Goal: Task Accomplishment & Management: Use online tool/utility

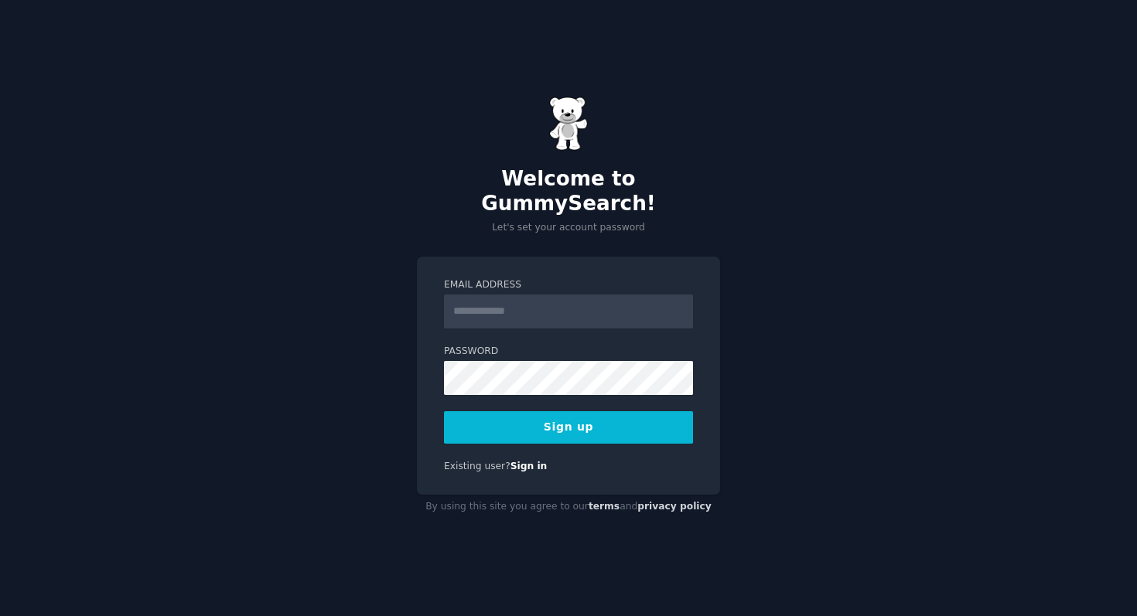
click at [511, 298] on input "Email Address" at bounding box center [568, 312] width 249 height 34
type input "**********"
click at [508, 384] on form "**********" at bounding box center [568, 360] width 249 height 165
click at [539, 430] on button "Sign up" at bounding box center [568, 427] width 249 height 32
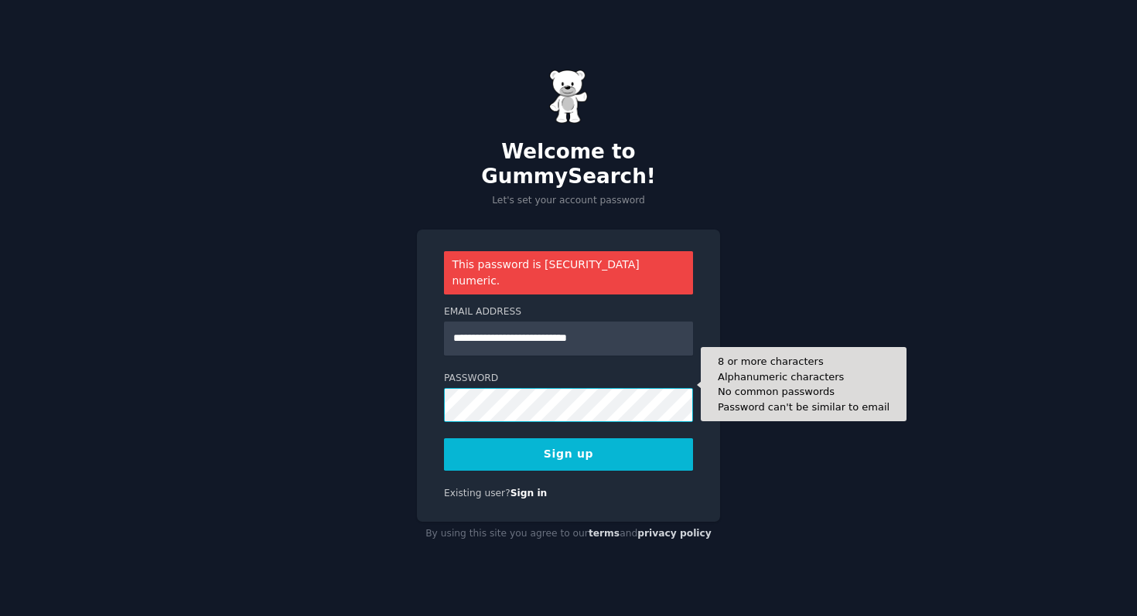
click at [444, 438] on button "Sign up" at bounding box center [568, 454] width 249 height 32
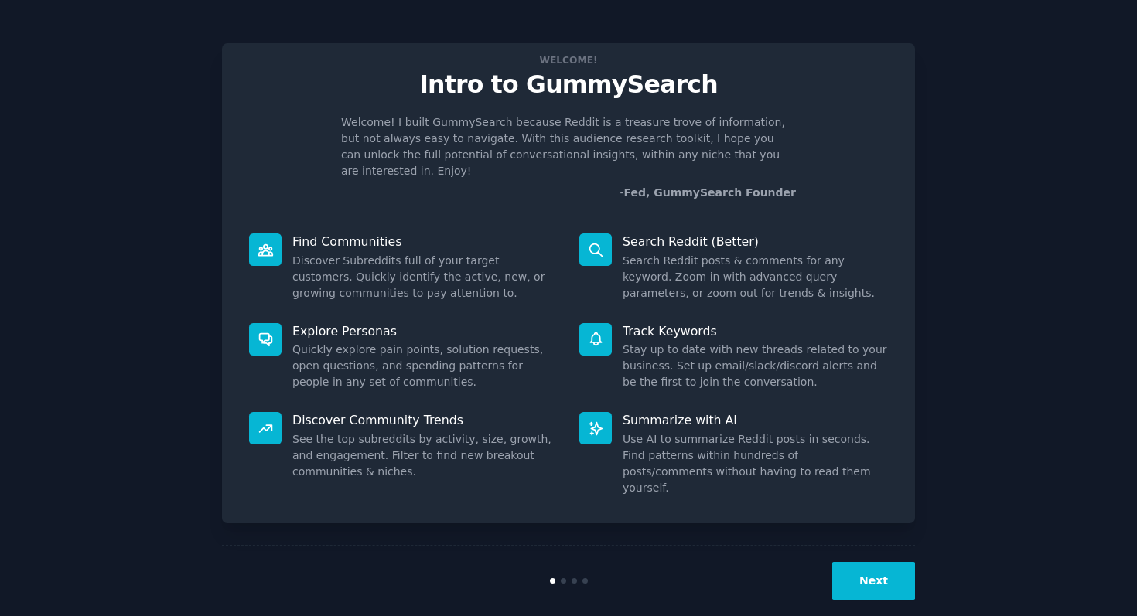
click at [332, 323] on p "Explore Personas" at bounding box center [424, 331] width 265 height 16
click at [867, 566] on button "Next" at bounding box center [873, 581] width 83 height 38
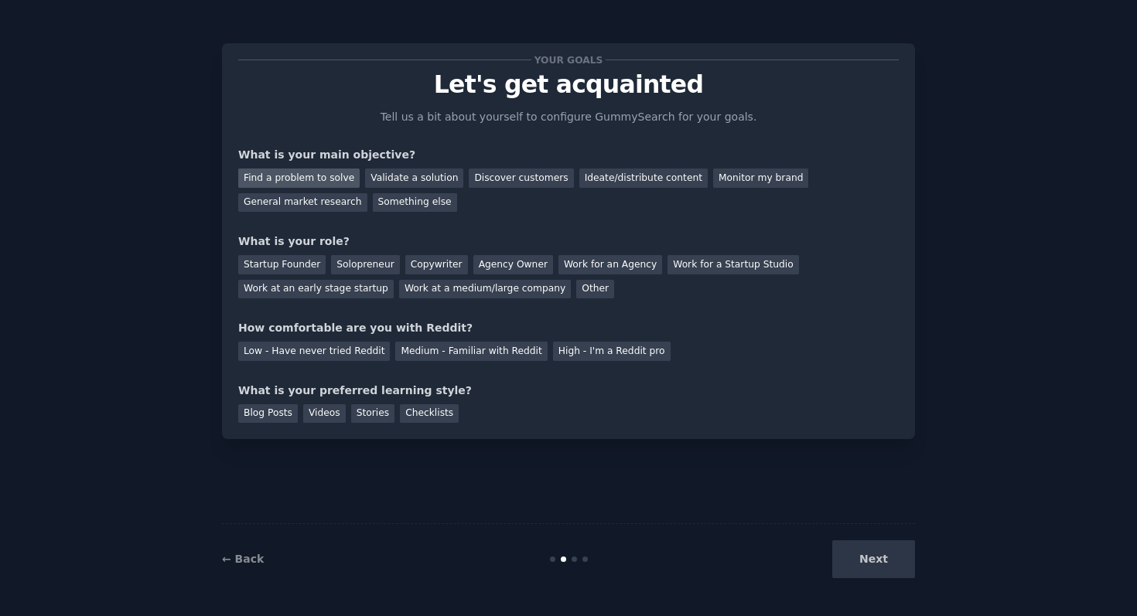
click at [330, 183] on div "Find a problem to solve" at bounding box center [298, 178] width 121 height 19
click at [391, 172] on div "Validate a solution" at bounding box center [414, 178] width 98 height 19
click at [325, 172] on div "Find a problem to solve" at bounding box center [298, 178] width 121 height 19
click at [343, 258] on div "Solopreneur" at bounding box center [365, 264] width 68 height 19
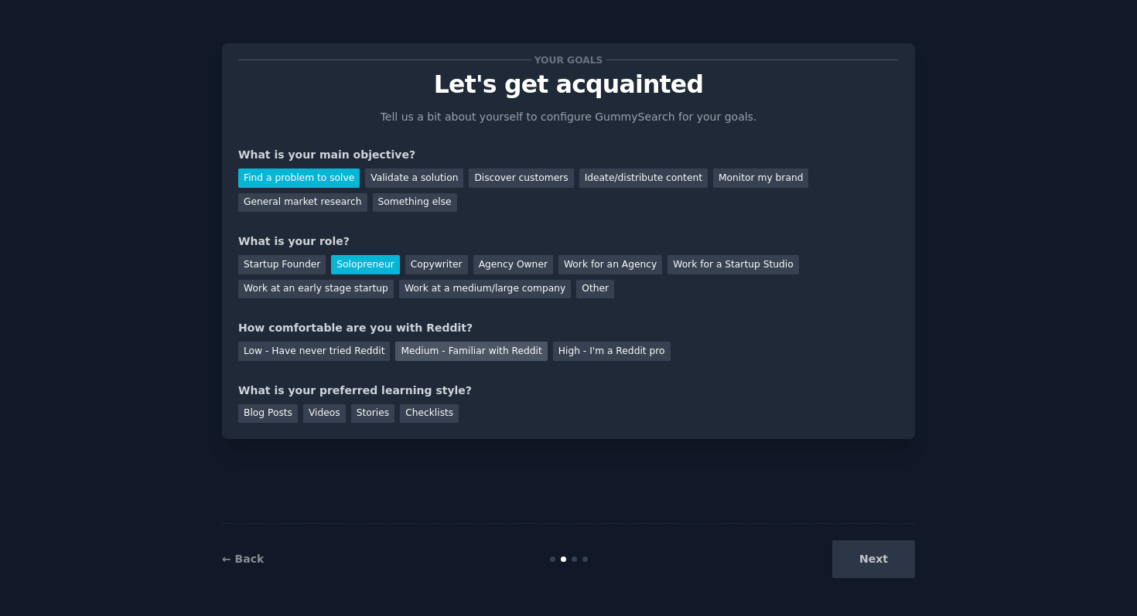
click at [472, 353] on div "Medium - Familiar with Reddit" at bounding box center [471, 351] width 152 height 19
click at [286, 416] on div "Blog Posts" at bounding box center [268, 413] width 60 height 19
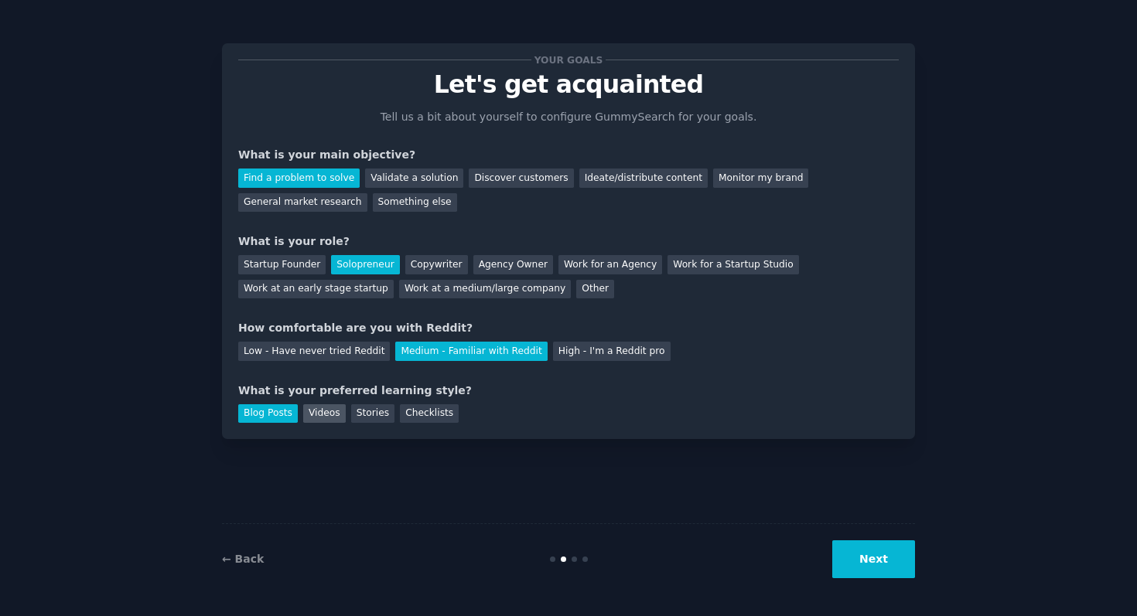
click at [323, 417] on div "Videos" at bounding box center [324, 413] width 43 height 19
click at [279, 413] on div "Blog Posts" at bounding box center [268, 413] width 60 height 19
click at [834, 557] on div "Next" at bounding box center [799, 560] width 231 height 38
click at [860, 558] on button "Next" at bounding box center [873, 560] width 83 height 38
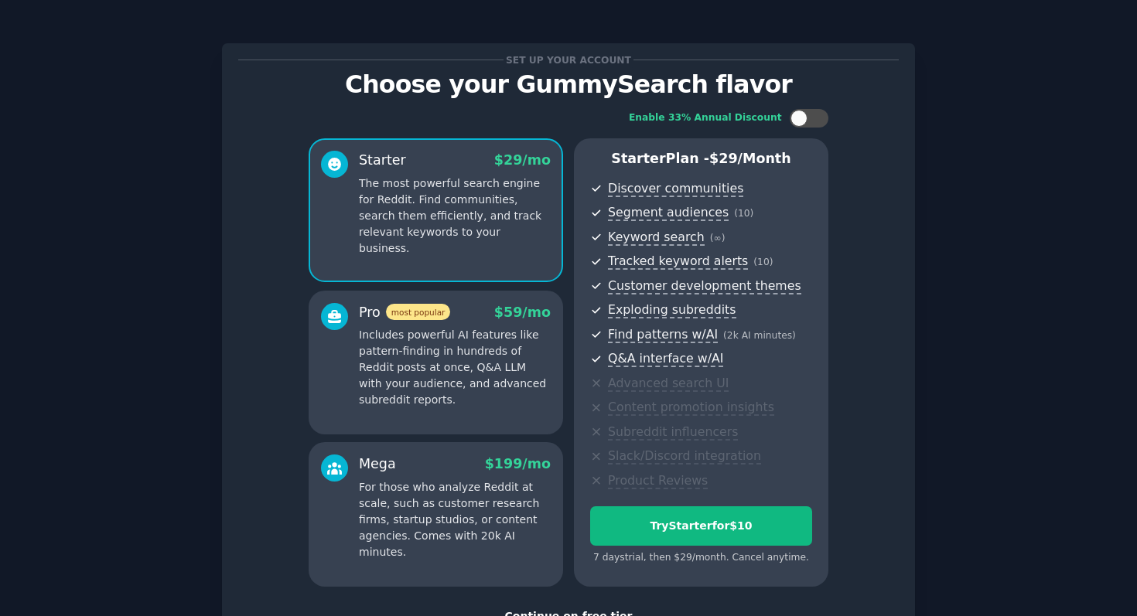
scroll to position [117, 0]
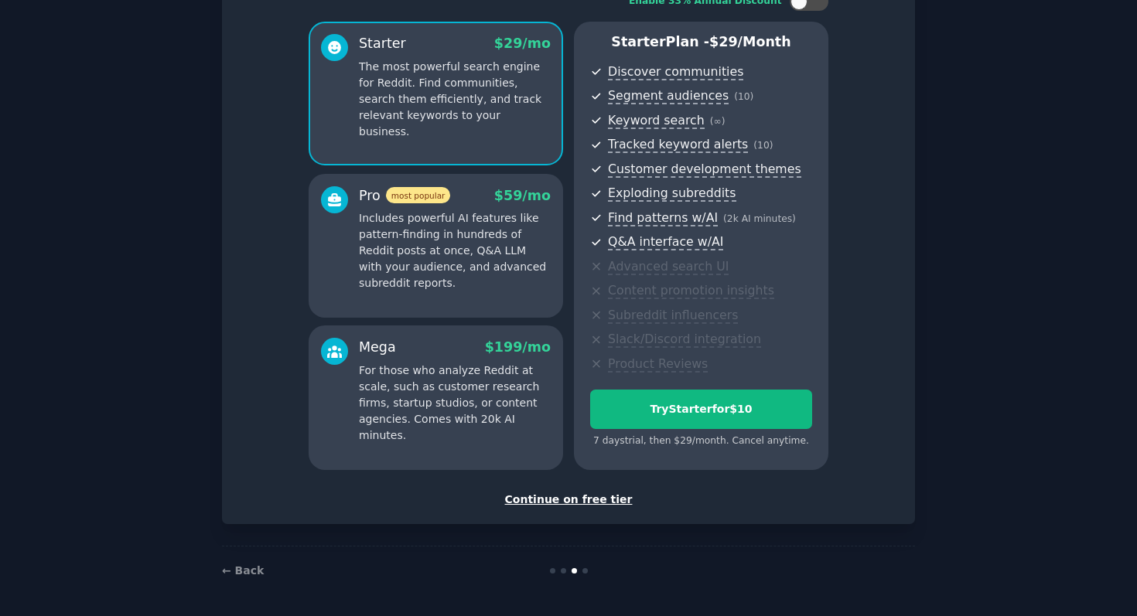
click at [582, 496] on div "Continue on free tier" at bounding box center [568, 500] width 660 height 16
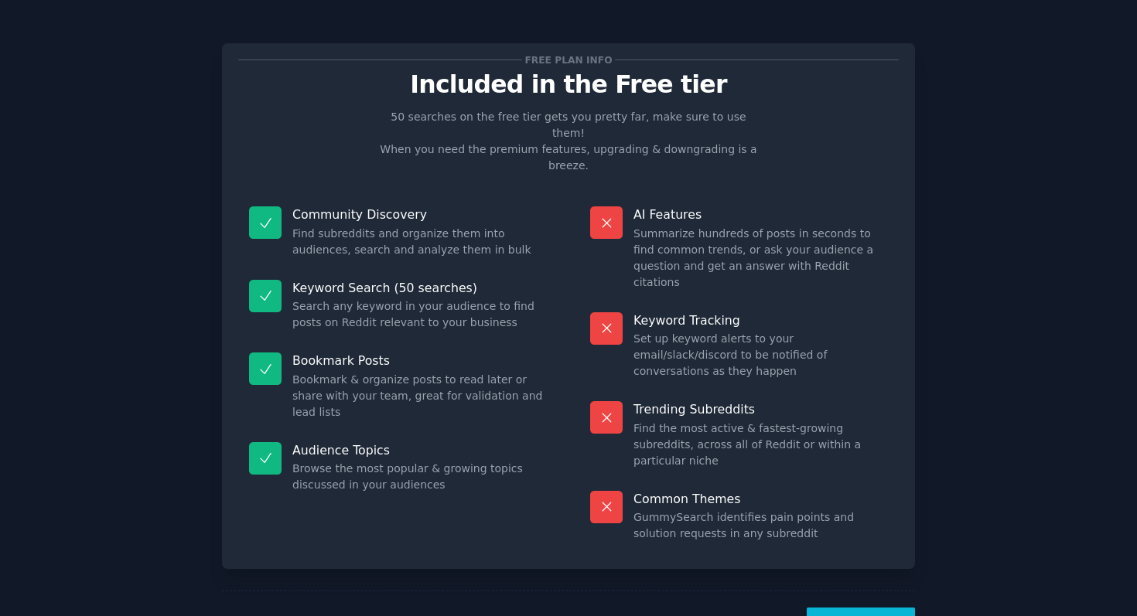
click at [837, 608] on button "Let's Go!" at bounding box center [861, 627] width 108 height 38
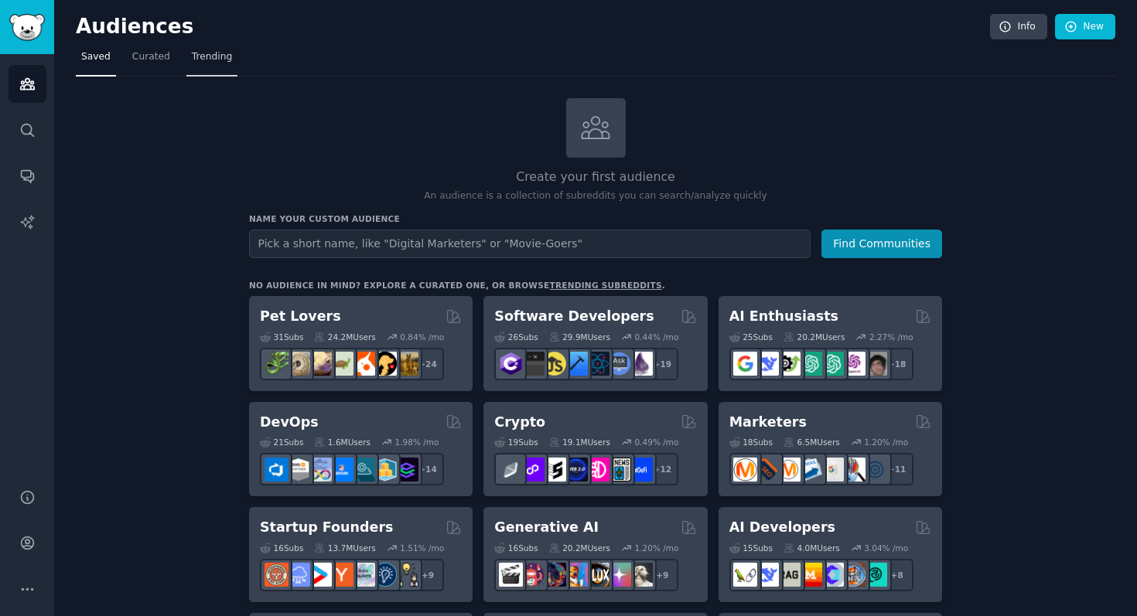
click at [229, 58] on link "Trending" at bounding box center [211, 61] width 51 height 32
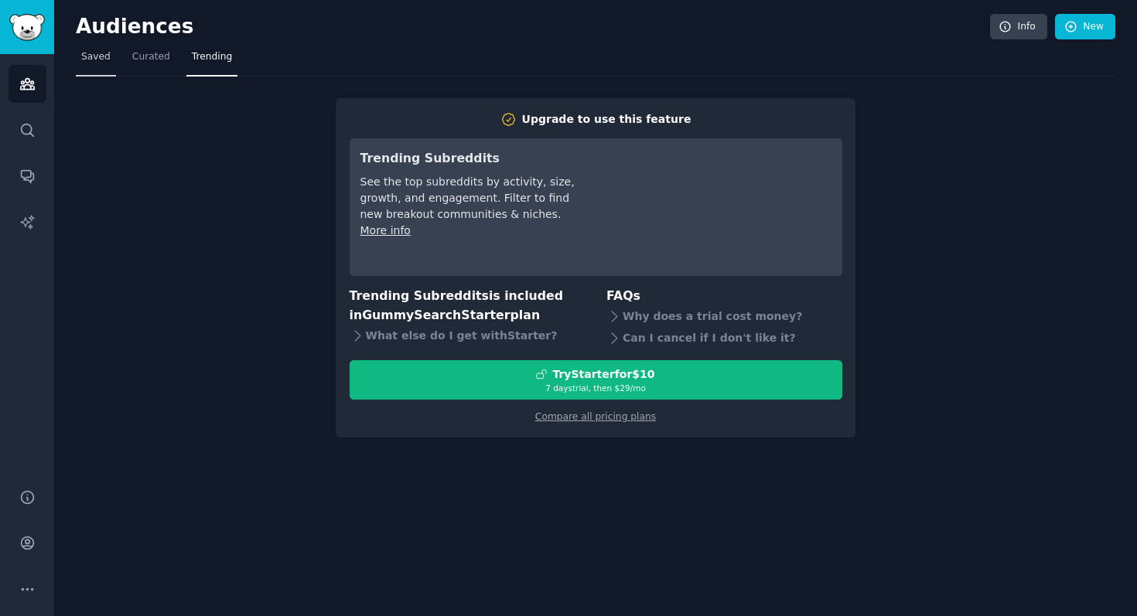
click at [114, 63] on link "Saved" at bounding box center [96, 61] width 40 height 32
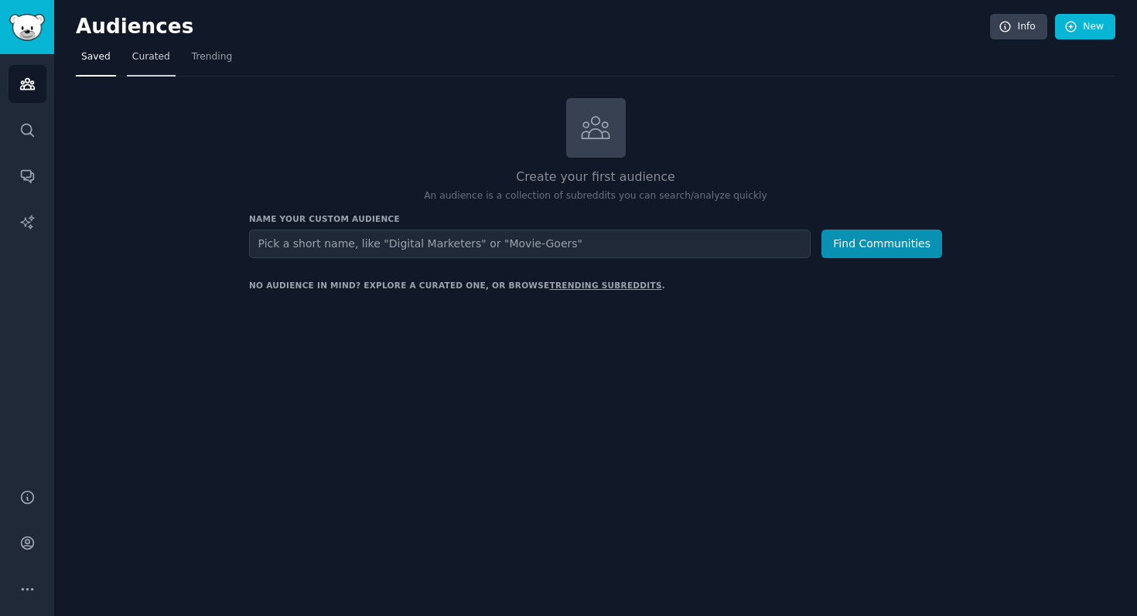
click at [149, 55] on span "Curated" at bounding box center [151, 57] width 38 height 14
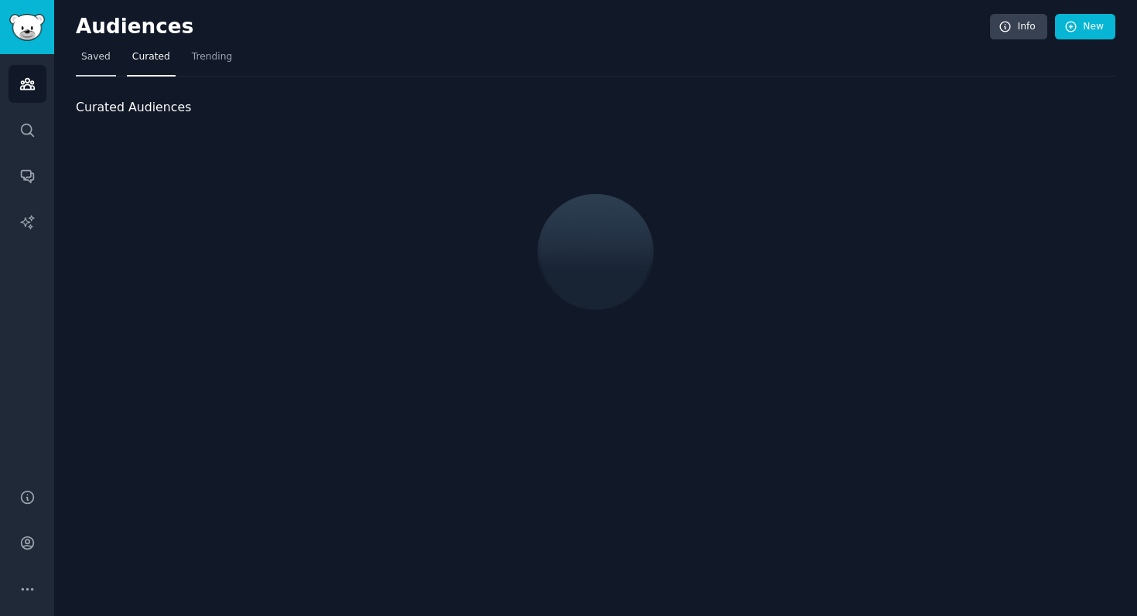
click at [100, 55] on span "Saved" at bounding box center [95, 57] width 29 height 14
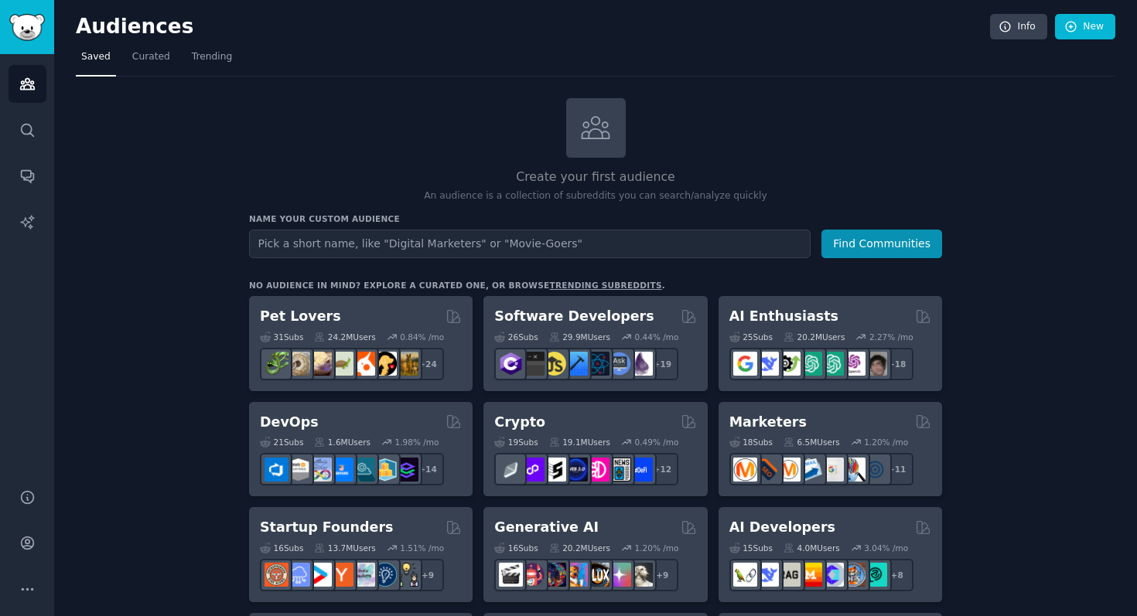
click at [384, 241] on input "text" at bounding box center [529, 244] width 561 height 29
type input "habit tracking"
click at [851, 239] on button "Find Communities" at bounding box center [881, 244] width 121 height 29
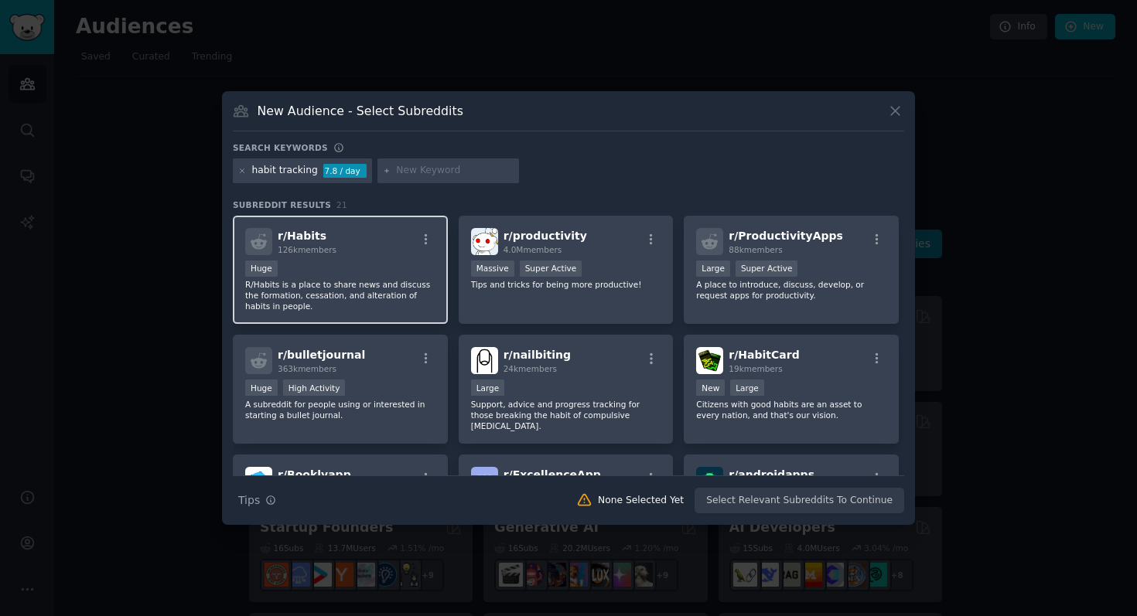
click at [347, 264] on div "Huge" at bounding box center [340, 270] width 190 height 19
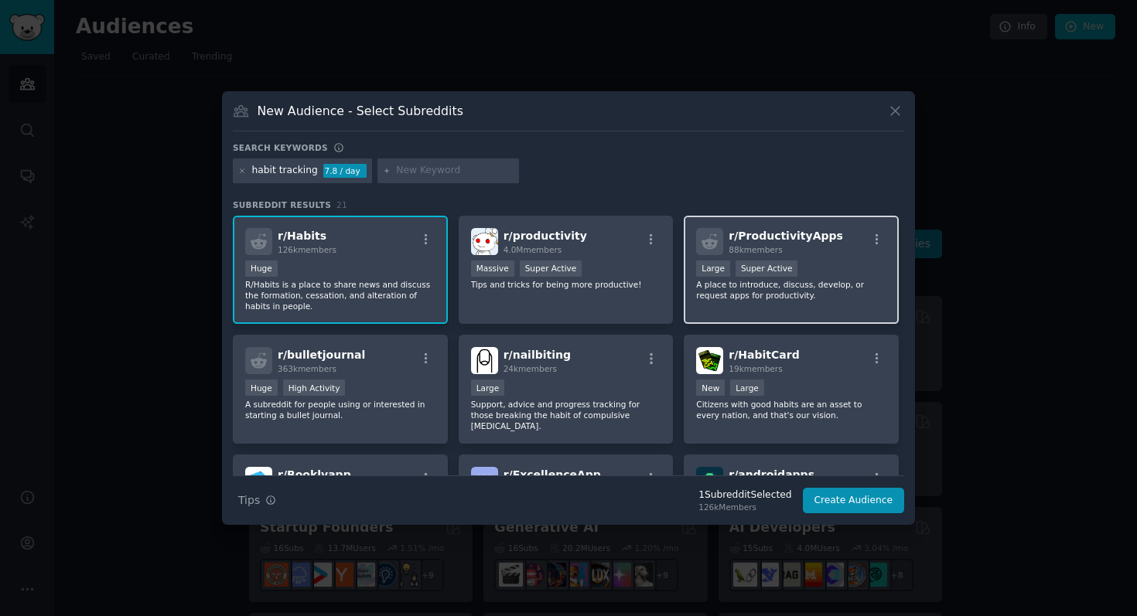
click at [771, 289] on p "A place to introduce, discuss, develop, or request apps for productivity." at bounding box center [791, 290] width 190 height 22
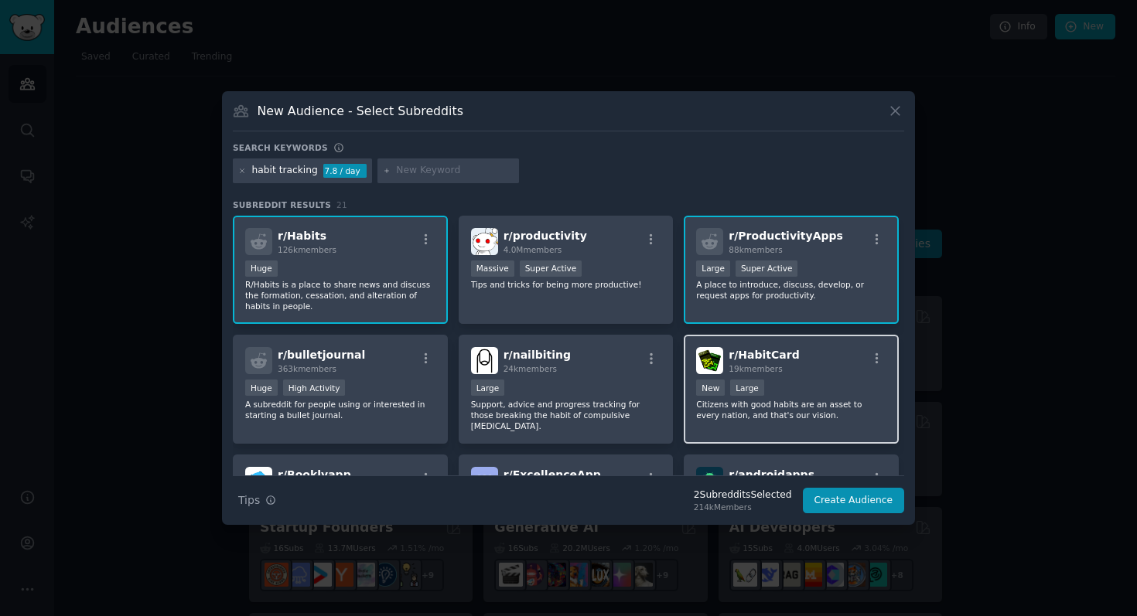
click at [809, 386] on div "10,000 - 100,000 members New Large" at bounding box center [791, 389] width 190 height 19
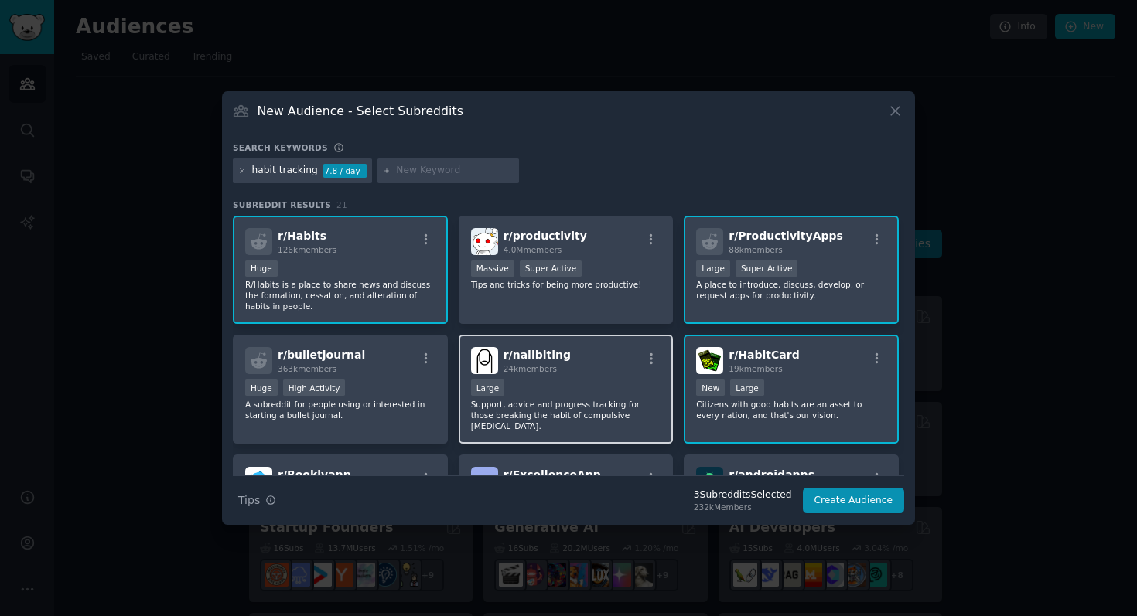
scroll to position [142, 0]
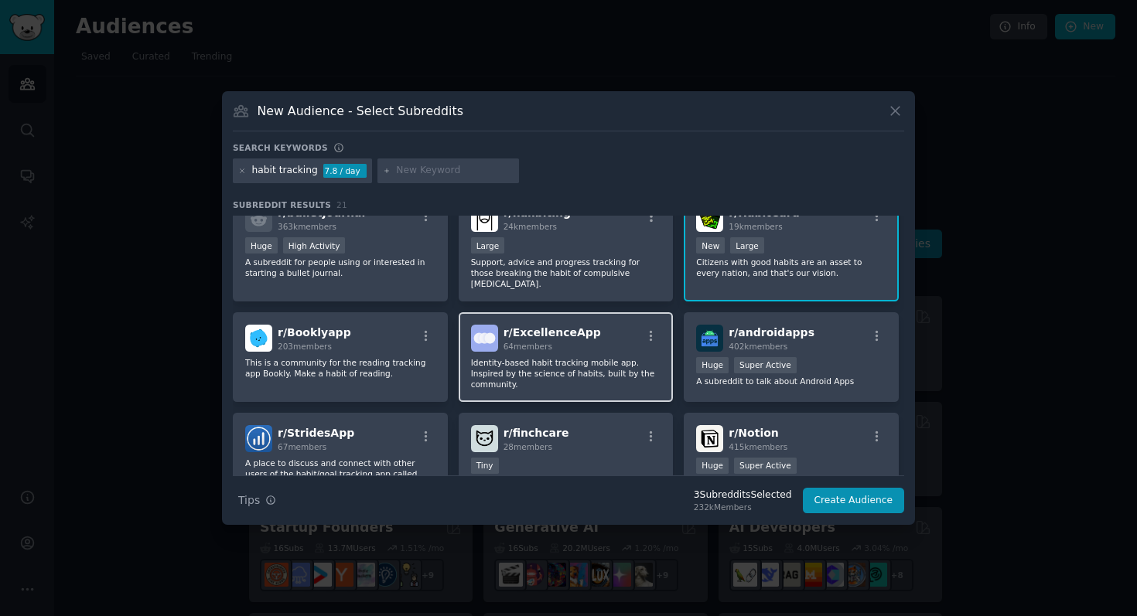
click at [549, 367] on p "Identity-based habit tracking mobile app. Inspired by the science of habits, bu…" at bounding box center [566, 373] width 190 height 32
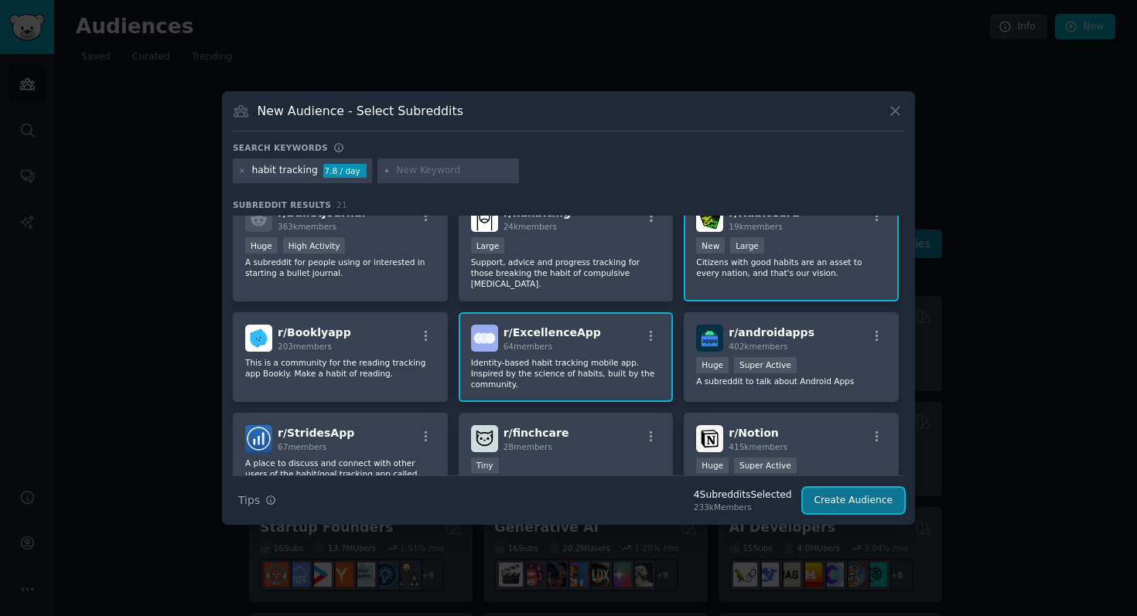
click at [867, 500] on button "Create Audience" at bounding box center [854, 501] width 102 height 26
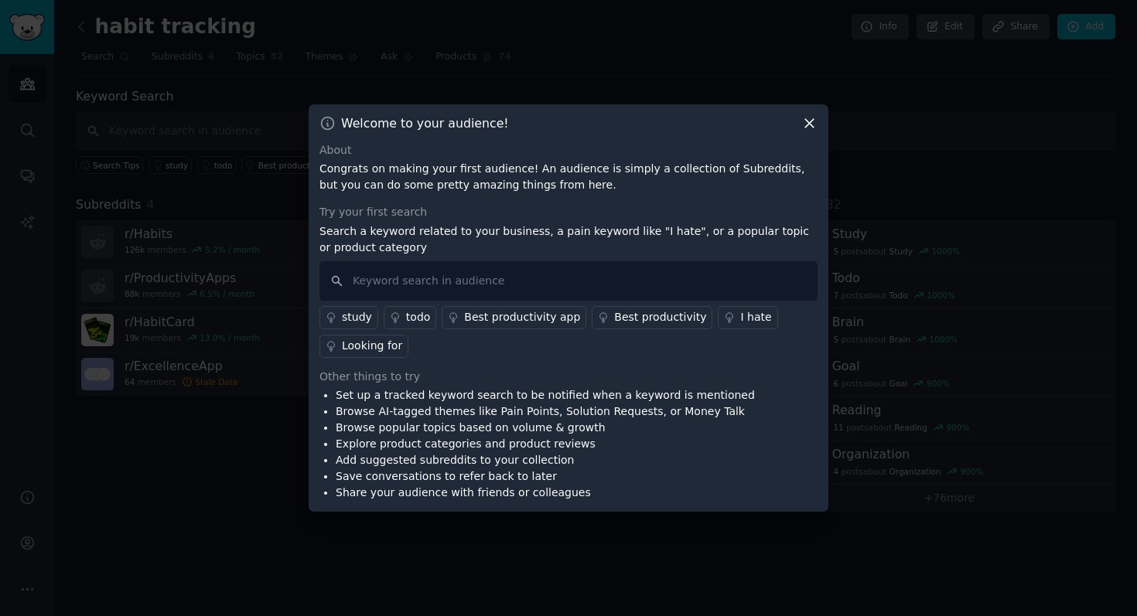
click at [805, 122] on icon at bounding box center [809, 123] width 16 height 16
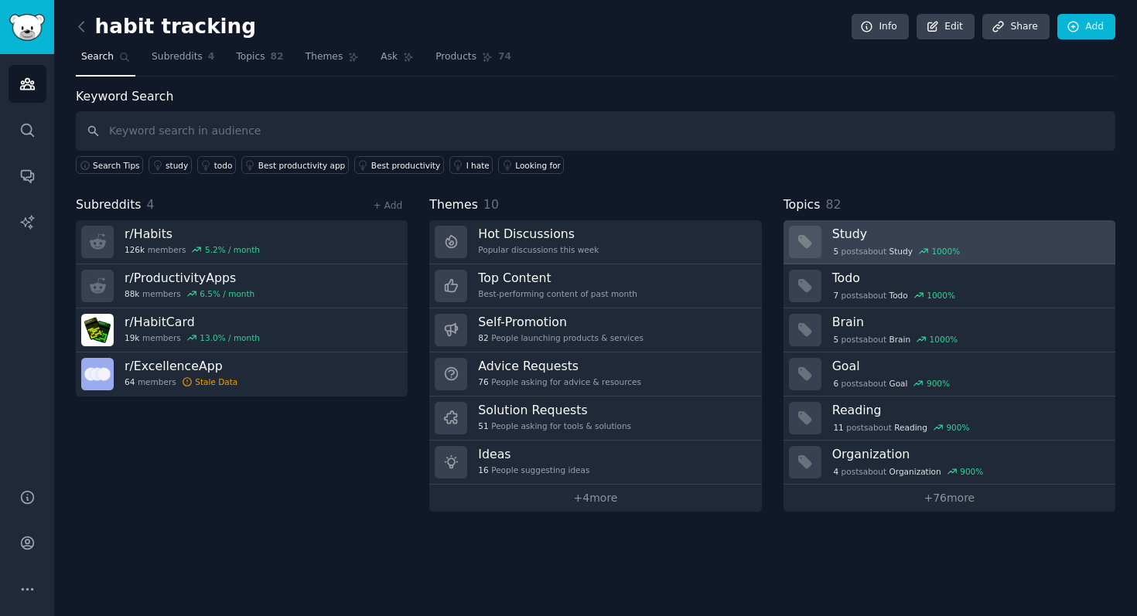
click at [963, 251] on div "5 post s about Study 1000 %" at bounding box center [968, 251] width 272 height 14
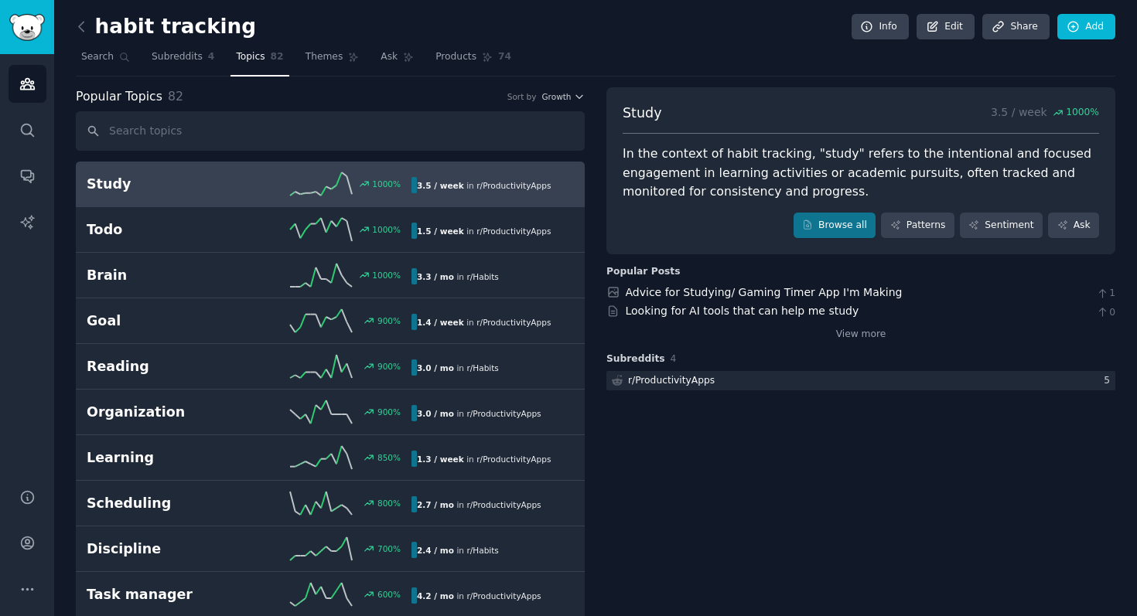
click at [865, 342] on div "Study 3.5 / week 1000 % In the context of habit tracking, "study" refers to the…" at bounding box center [860, 303] width 509 height 77
click at [875, 329] on link "View more" at bounding box center [861, 335] width 50 height 14
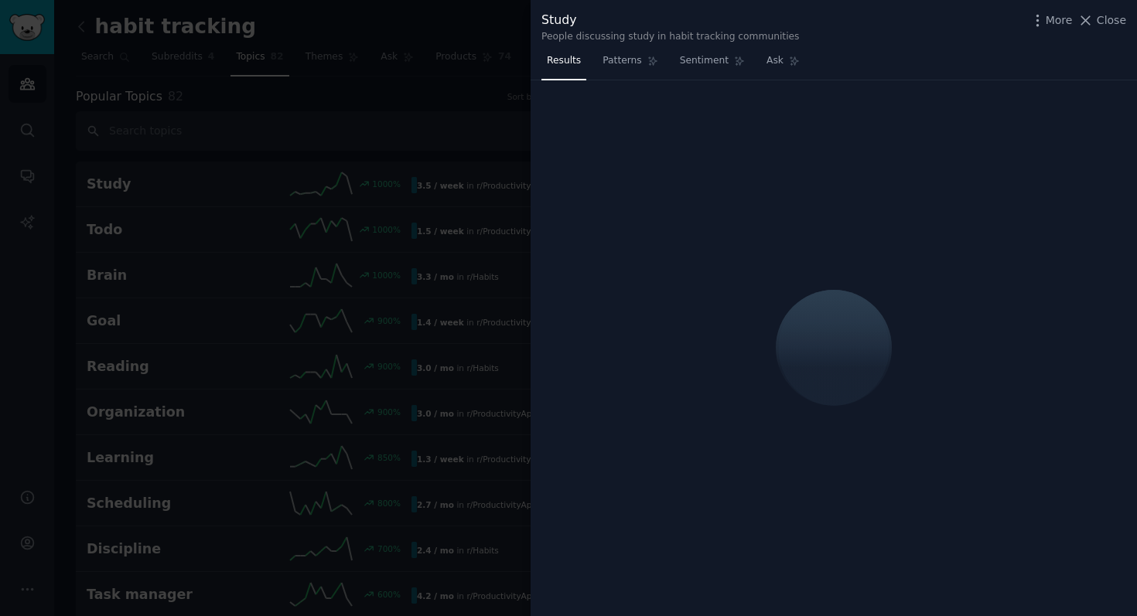
click at [385, 216] on div at bounding box center [568, 308] width 1137 height 616
click at [244, 47] on div at bounding box center [568, 308] width 1137 height 616
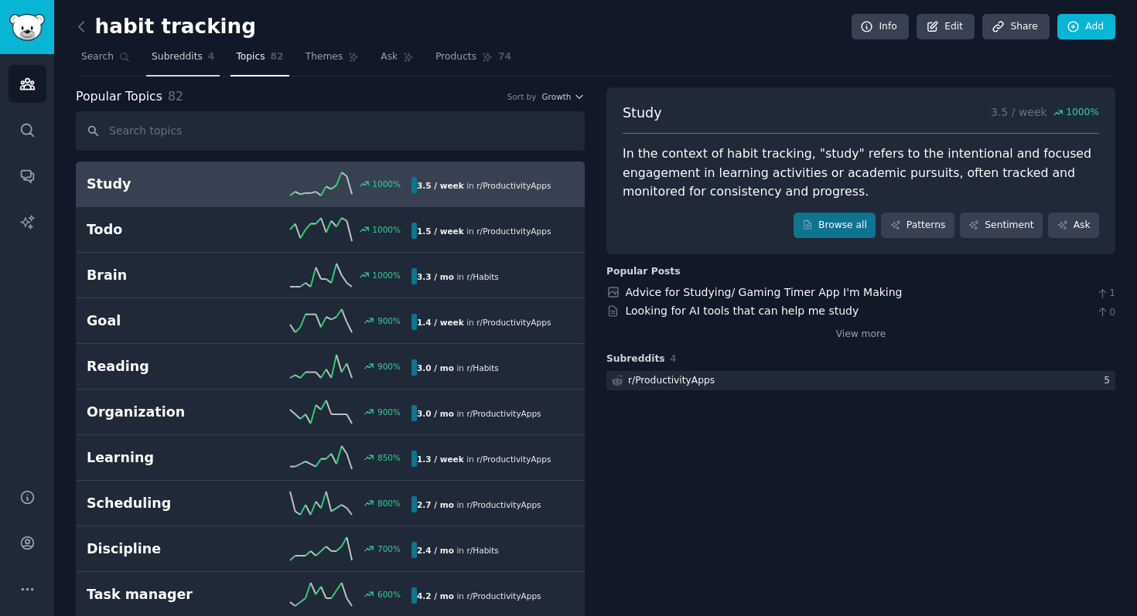
click at [169, 52] on span "Subreddits" at bounding box center [177, 57] width 51 height 14
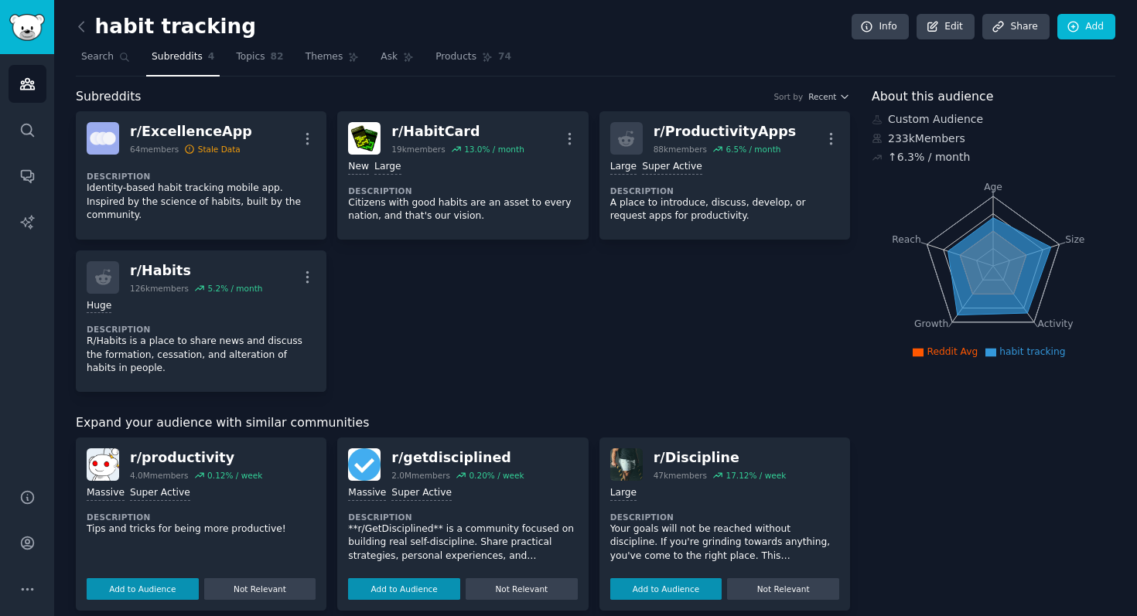
scroll to position [89, 0]
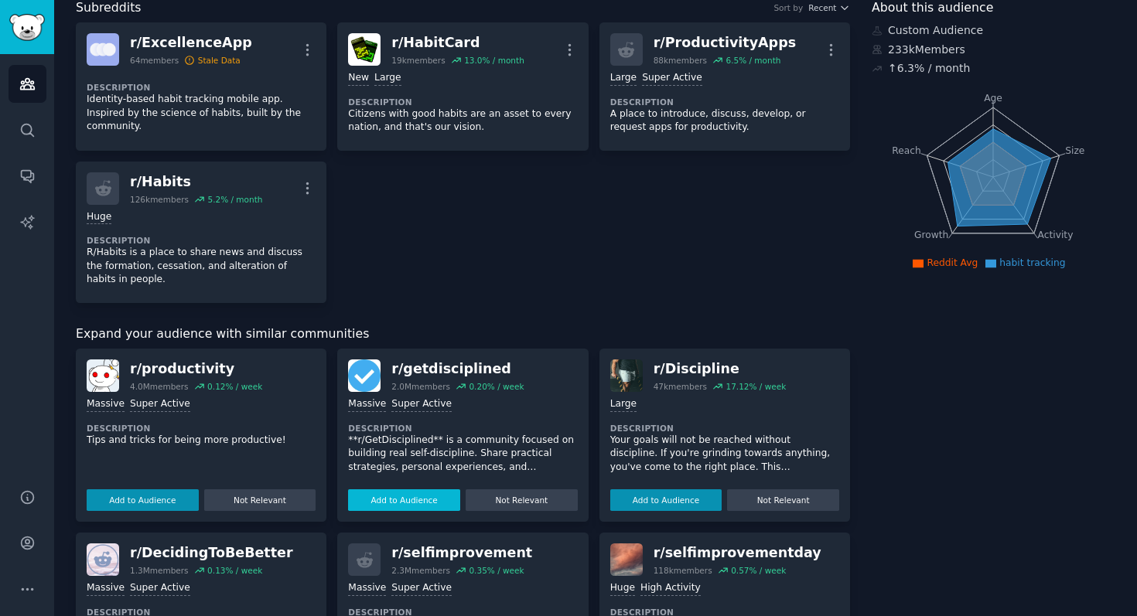
click at [426, 502] on button "Add to Audience" at bounding box center [404, 501] width 112 height 22
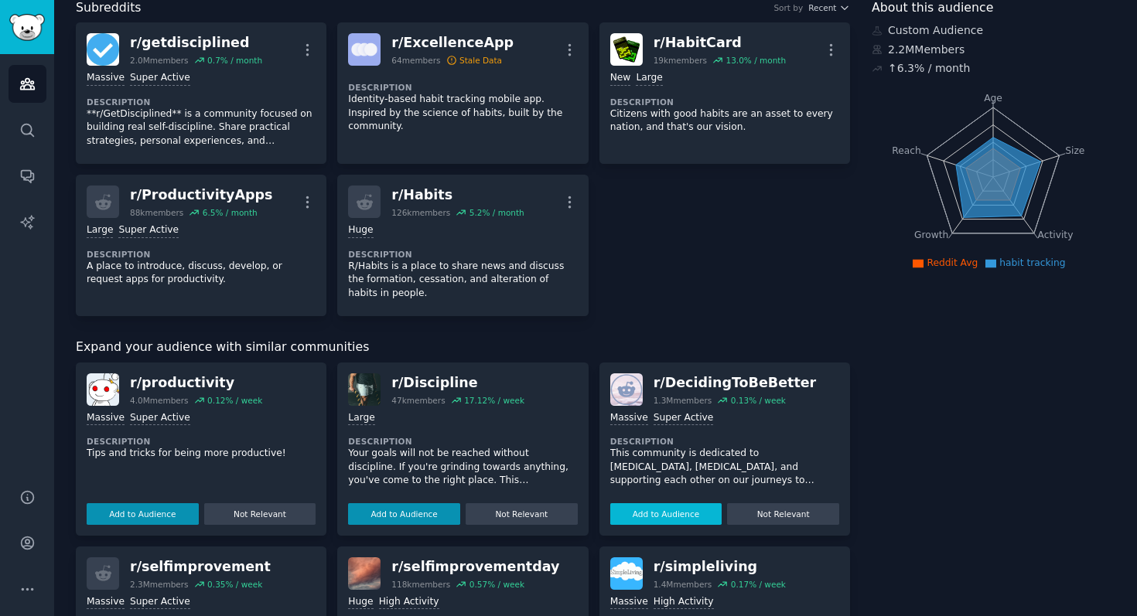
click at [681, 514] on button "Add to Audience" at bounding box center [666, 514] width 112 height 22
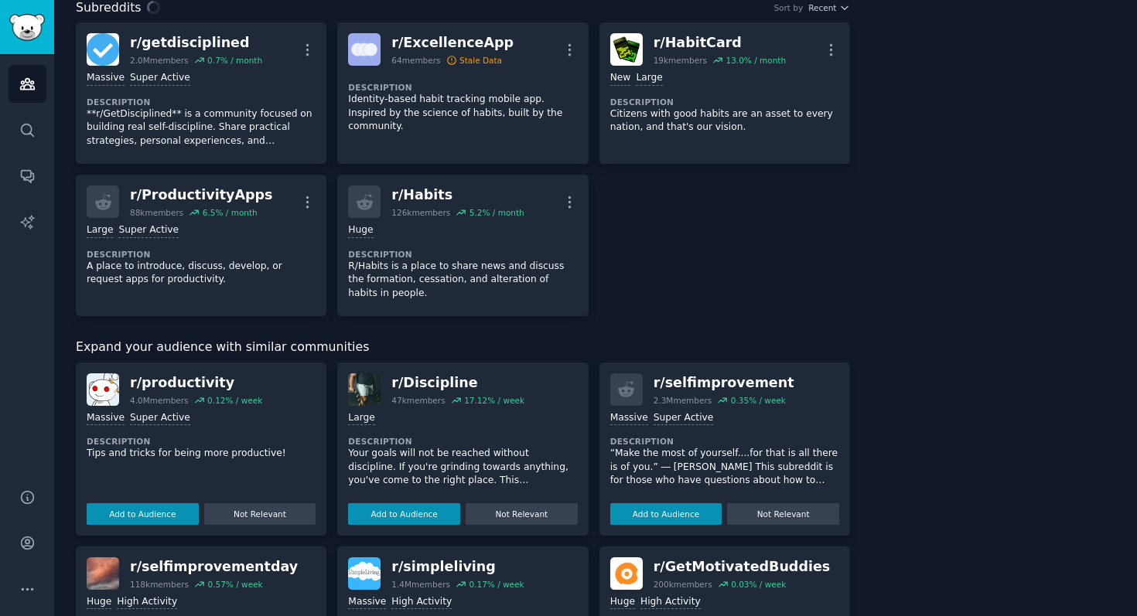
click at [681, 514] on button "Add to Audience" at bounding box center [666, 514] width 112 height 22
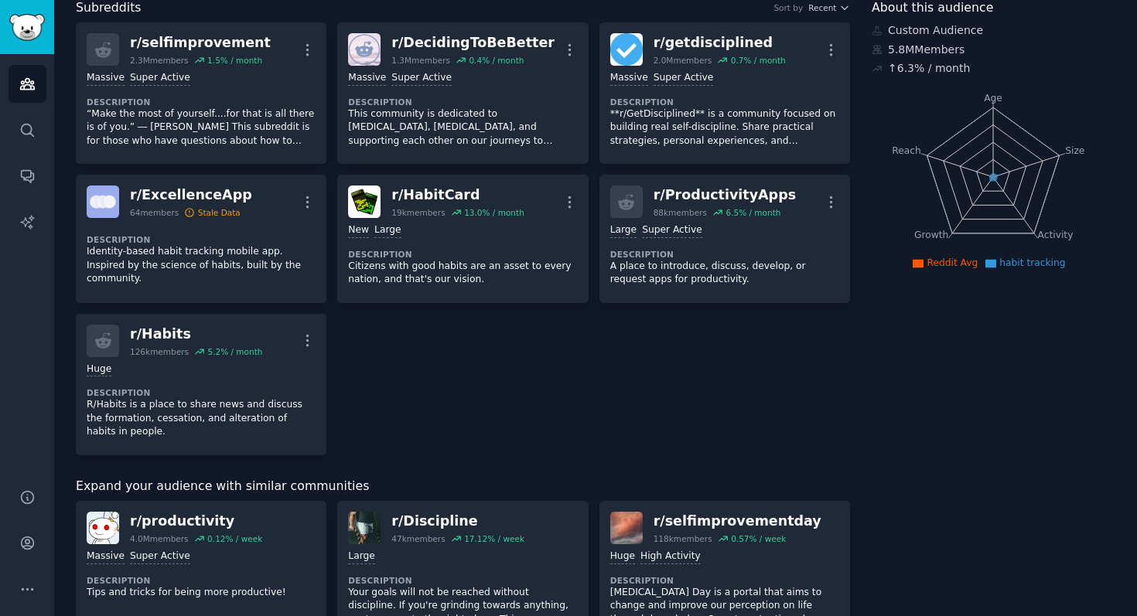
click at [681, 514] on div "r/ selfimprovementday" at bounding box center [737, 521] width 168 height 19
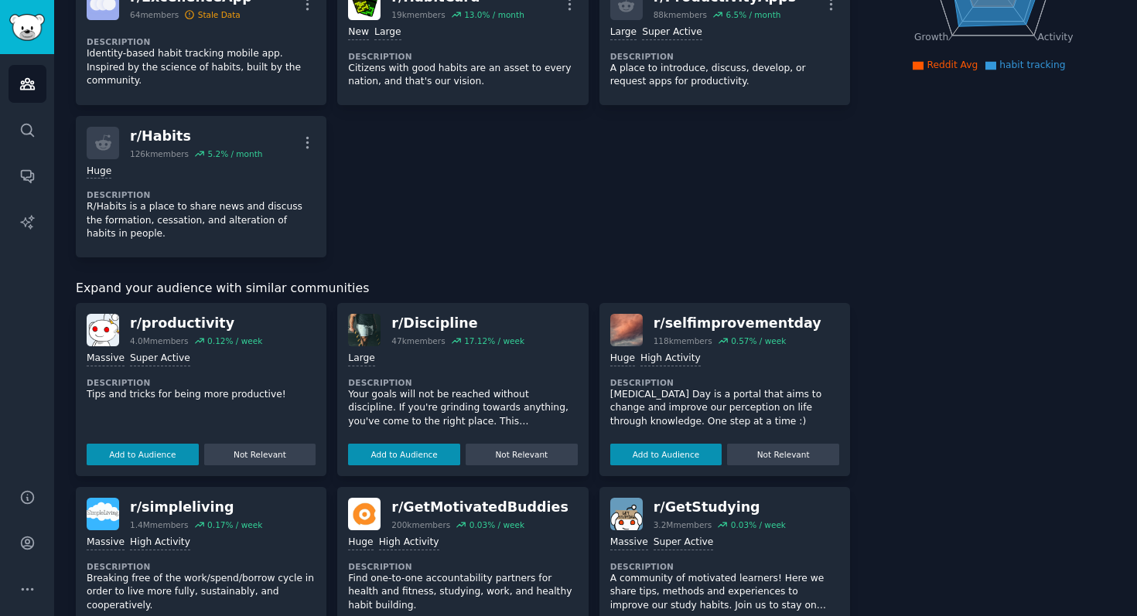
scroll to position [300, 0]
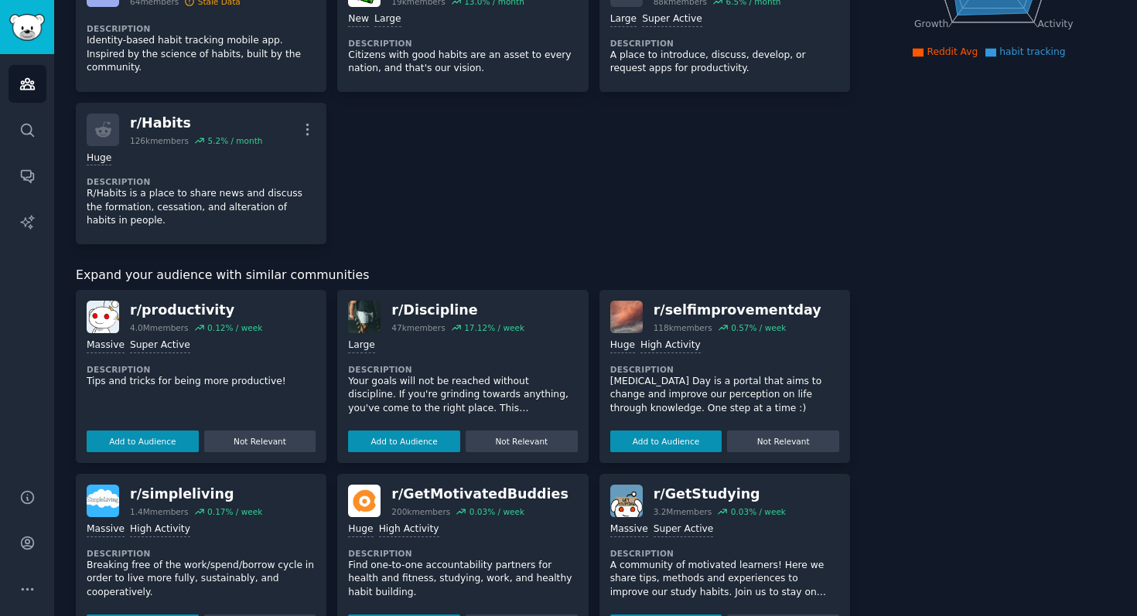
click at [684, 445] on button "Add to Audience" at bounding box center [666, 442] width 112 height 22
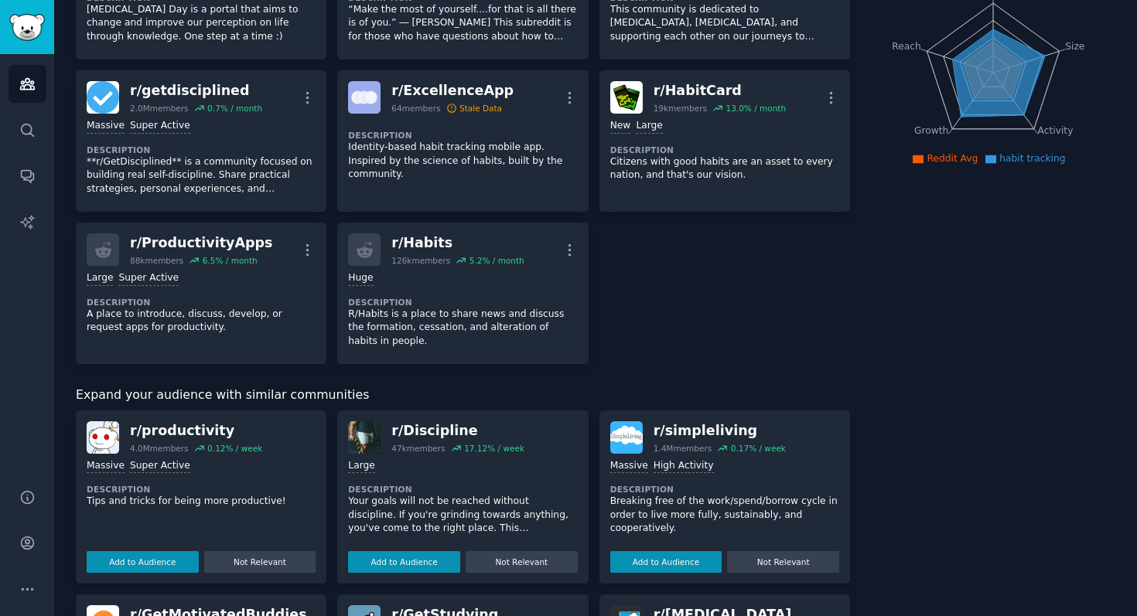
scroll to position [0, 0]
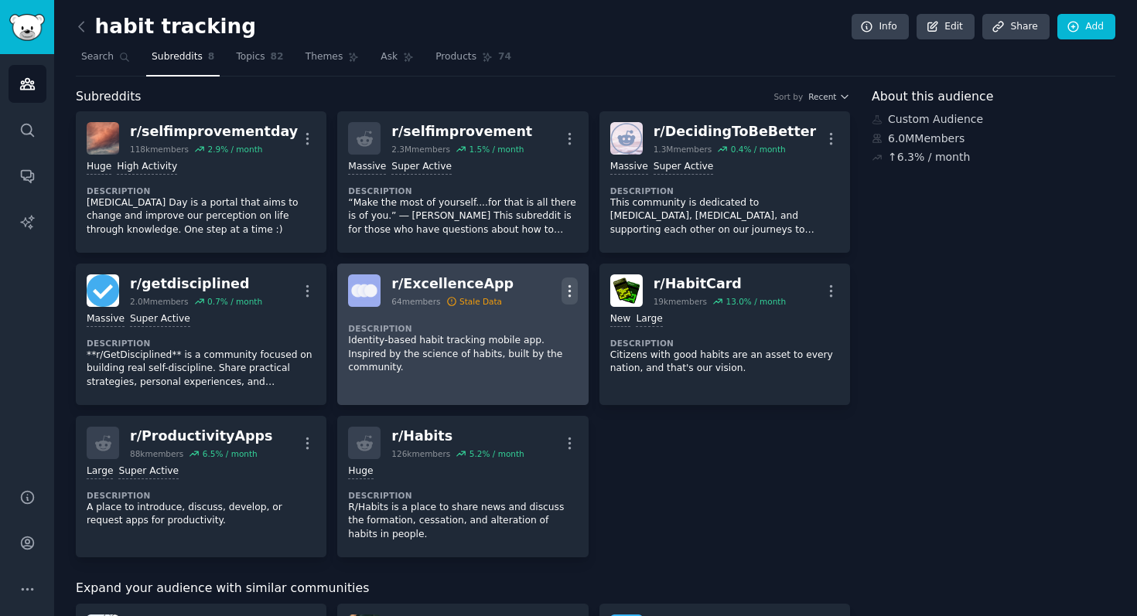
click at [568, 291] on icon "button" at bounding box center [569, 290] width 2 height 11
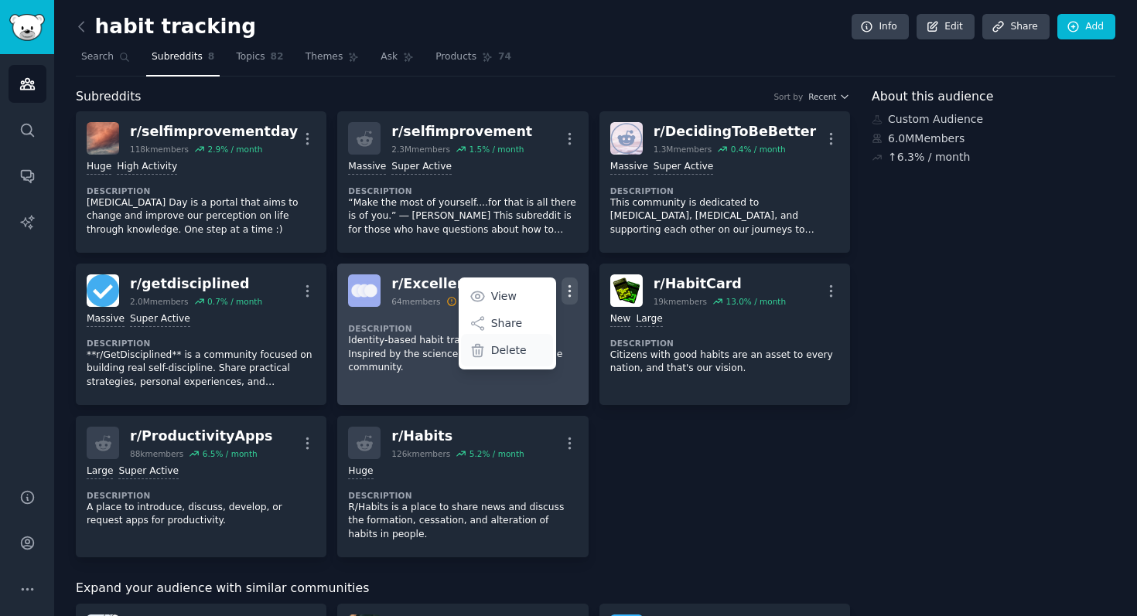
click at [520, 349] on p "Delete" at bounding box center [509, 351] width 36 height 16
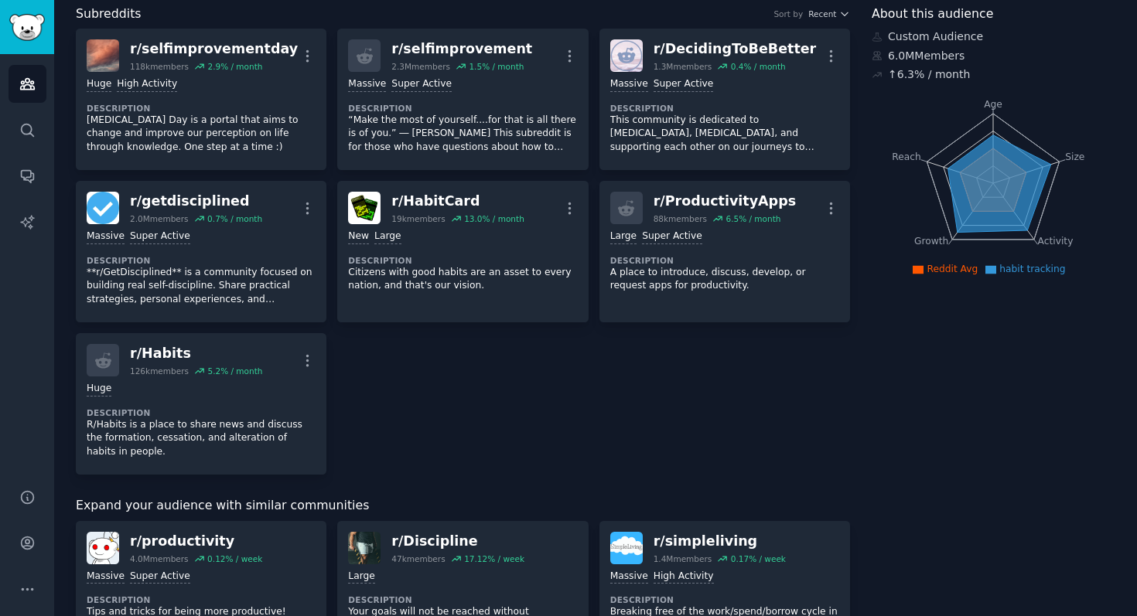
scroll to position [111, 0]
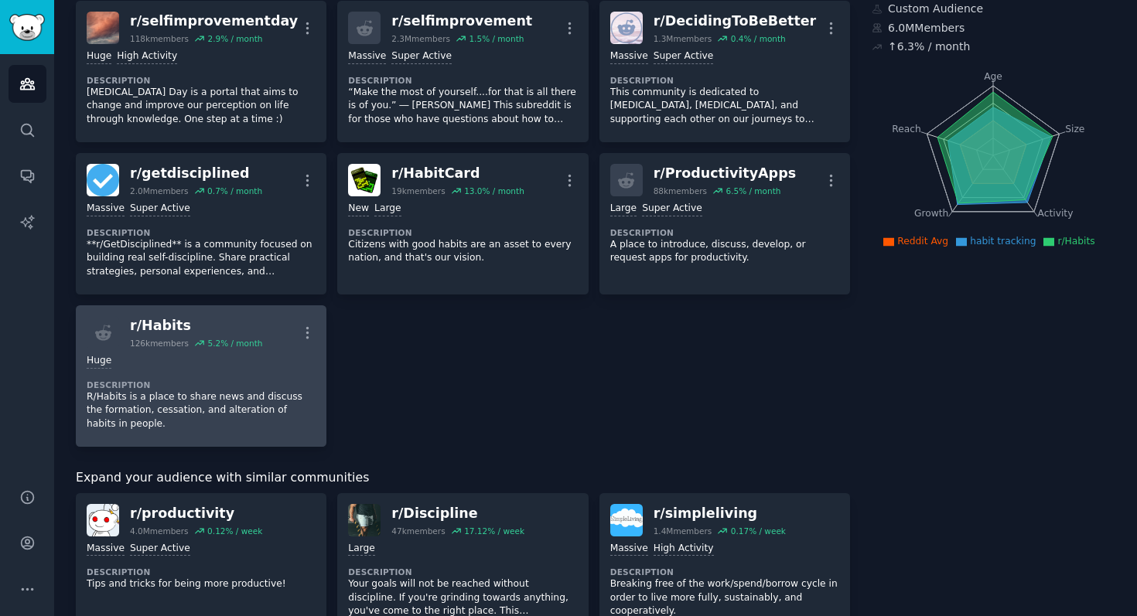
click at [260, 415] on p "R/Habits is a place to share news and discuss the formation, cessation, and alt…" at bounding box center [201, 411] width 229 height 41
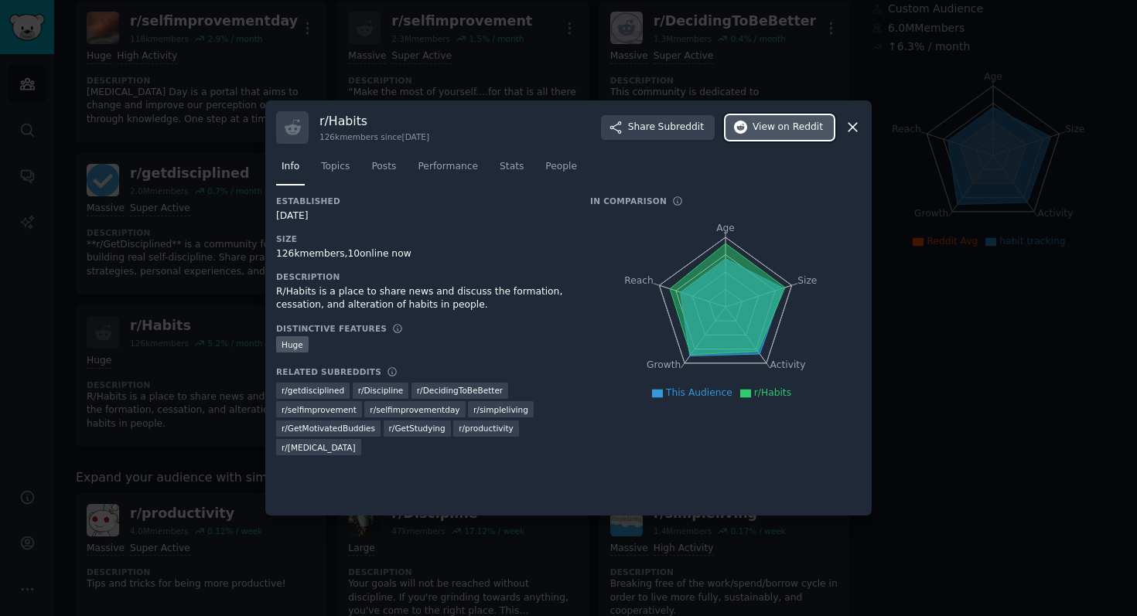
click at [810, 128] on span "on Reddit" at bounding box center [800, 128] width 45 height 14
click at [850, 129] on icon at bounding box center [852, 128] width 9 height 9
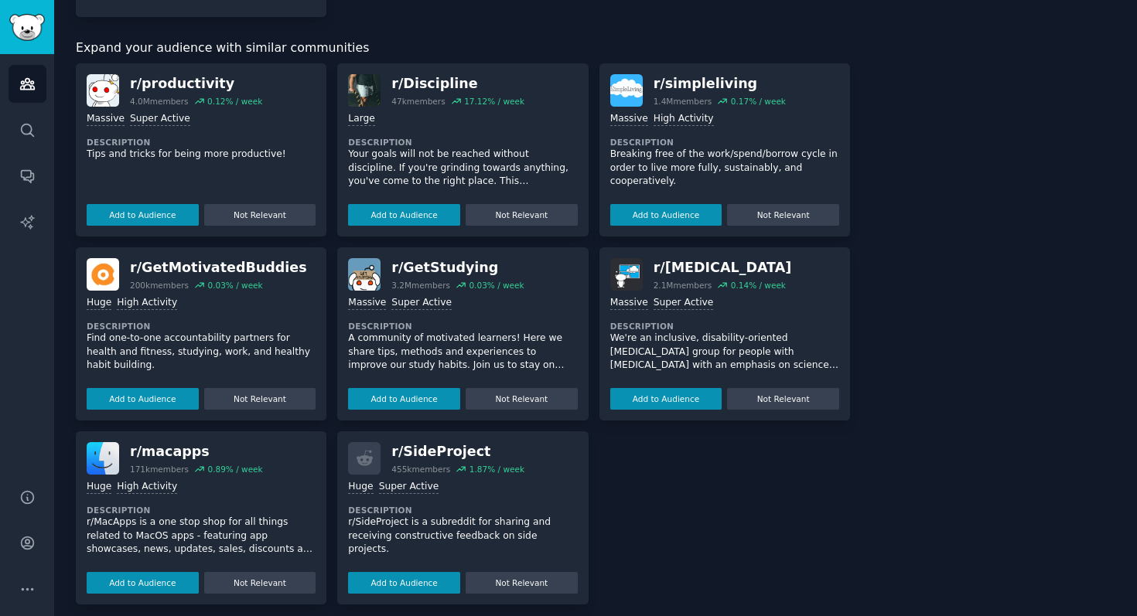
scroll to position [538, 0]
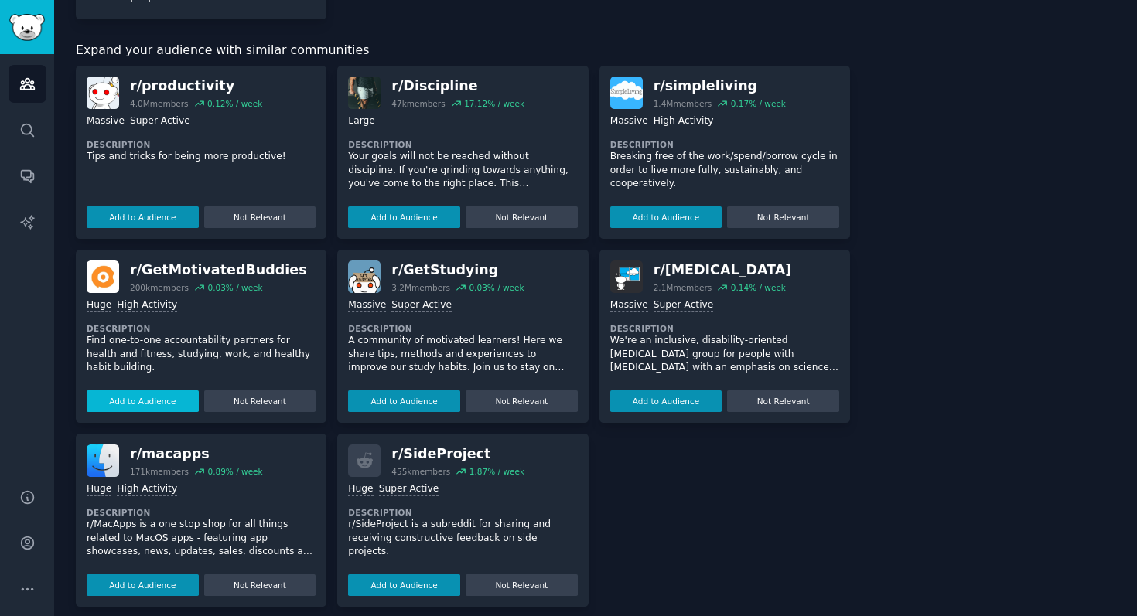
click at [173, 404] on button "Add to Audience" at bounding box center [143, 402] width 112 height 22
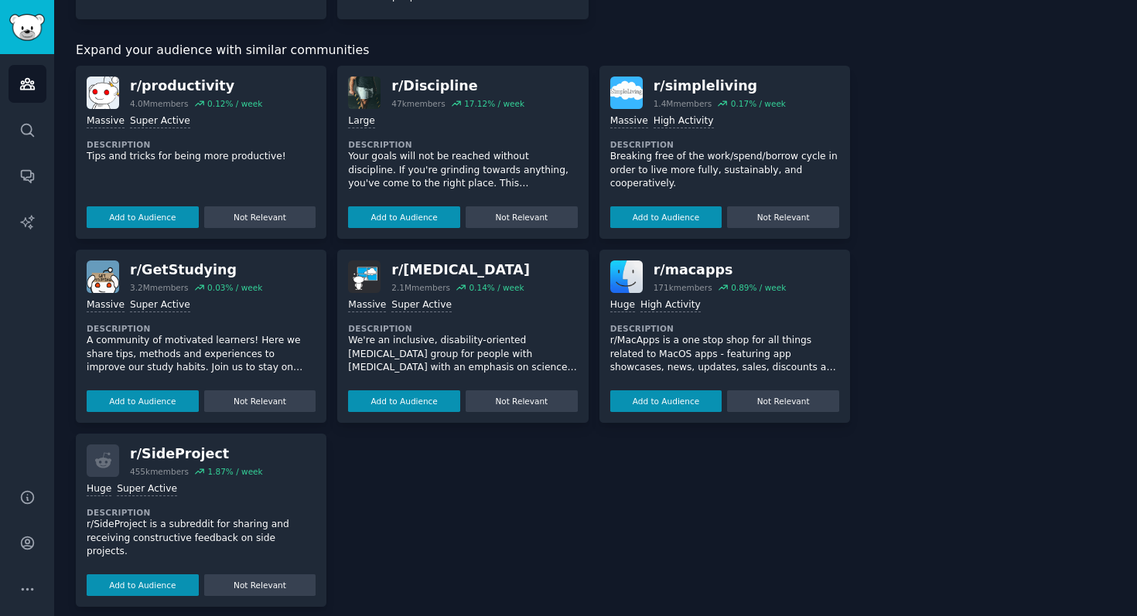
scroll to position [324, 0]
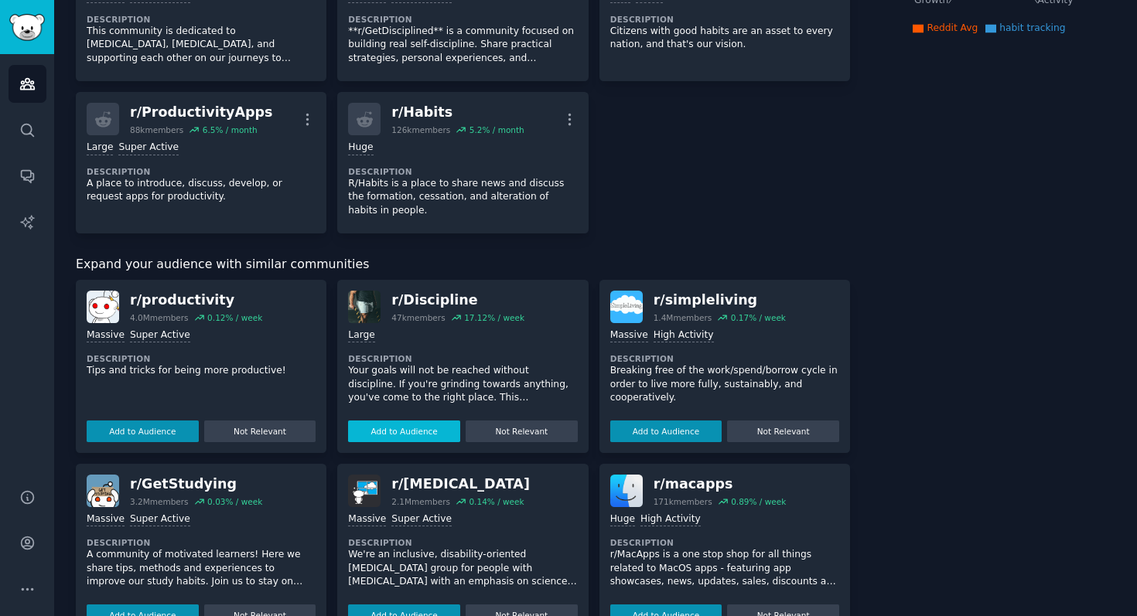
click at [420, 434] on button "Add to Audience" at bounding box center [404, 432] width 112 height 22
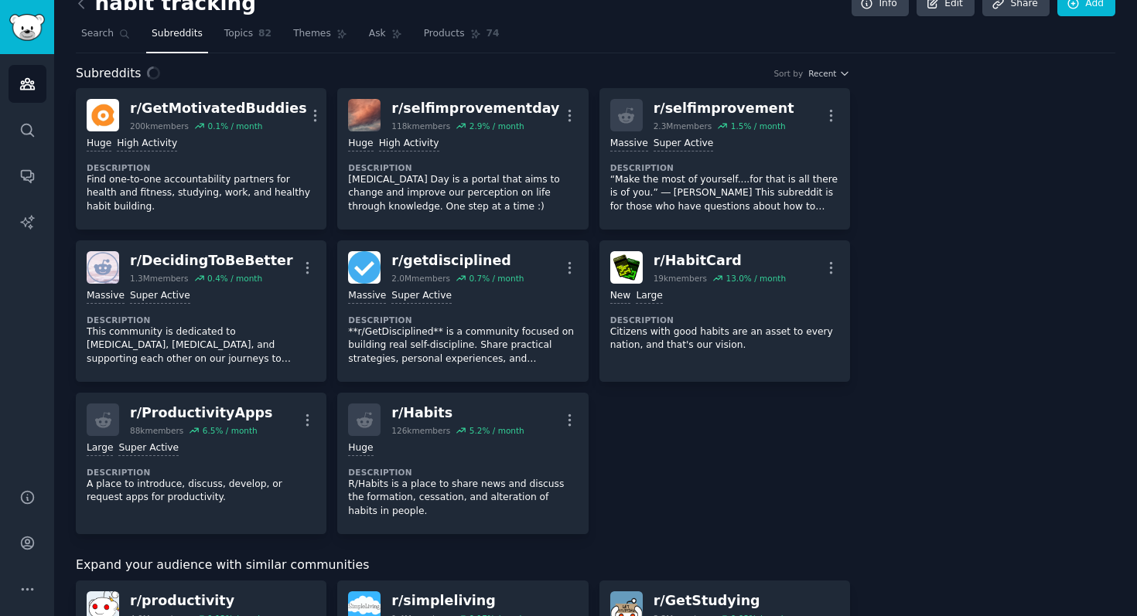
scroll to position [0, 0]
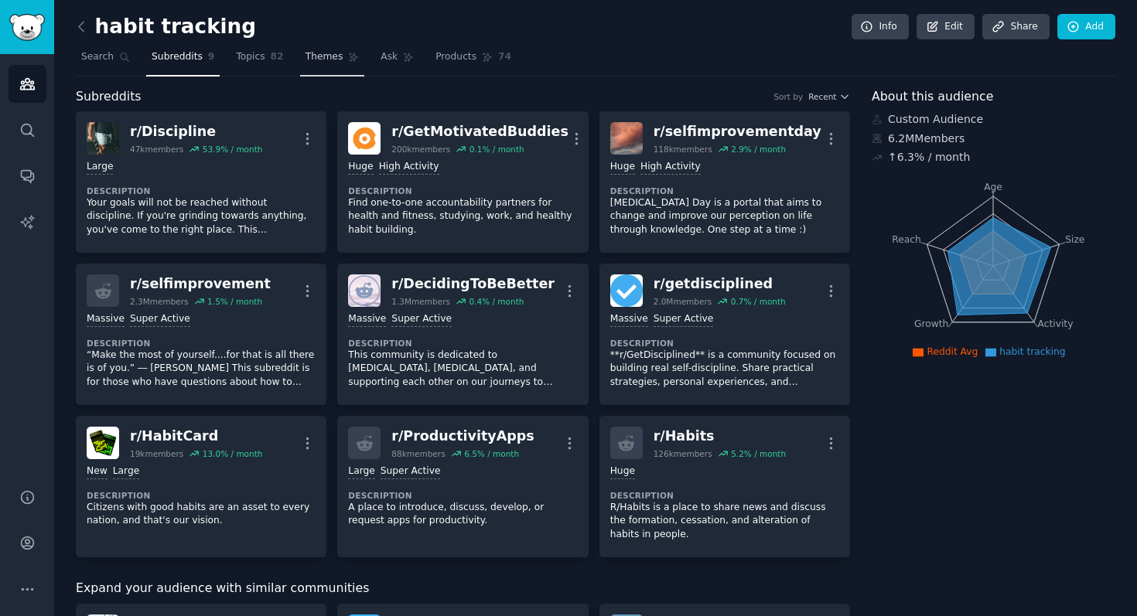
click at [314, 62] on span "Themes" at bounding box center [324, 57] width 38 height 14
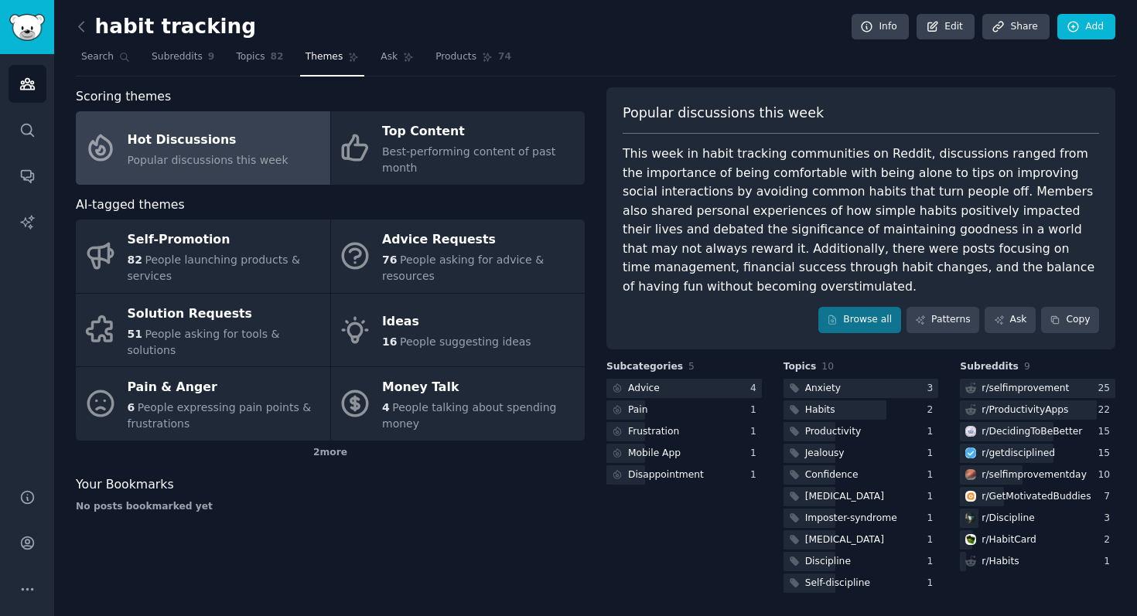
click at [196, 152] on div "Popular discussions this week" at bounding box center [208, 160] width 161 height 16
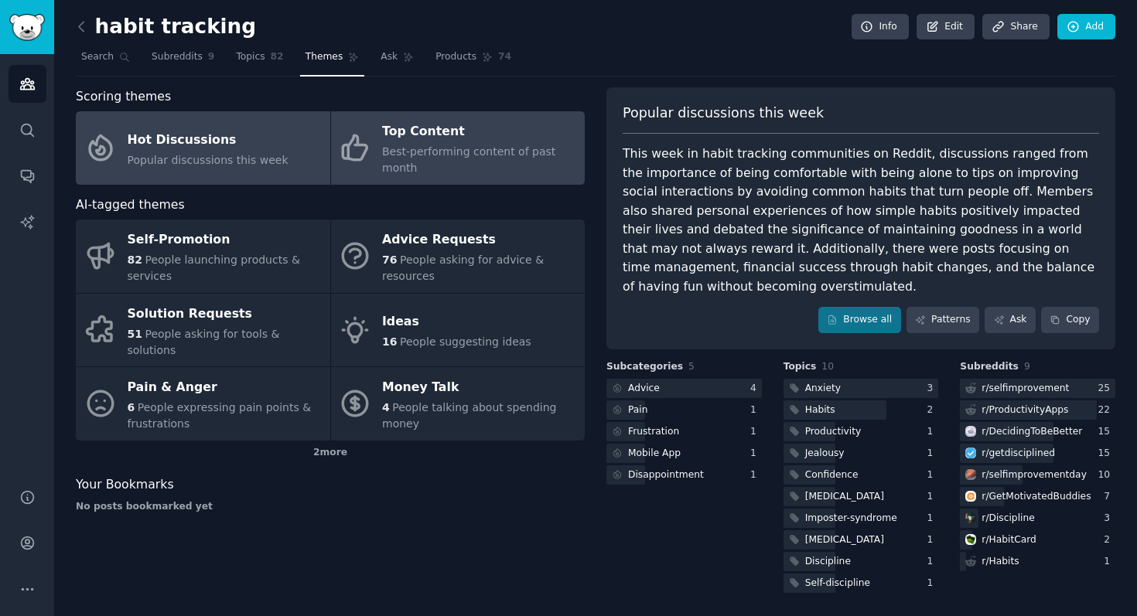
click at [473, 142] on div "Top Content" at bounding box center [479, 132] width 195 height 25
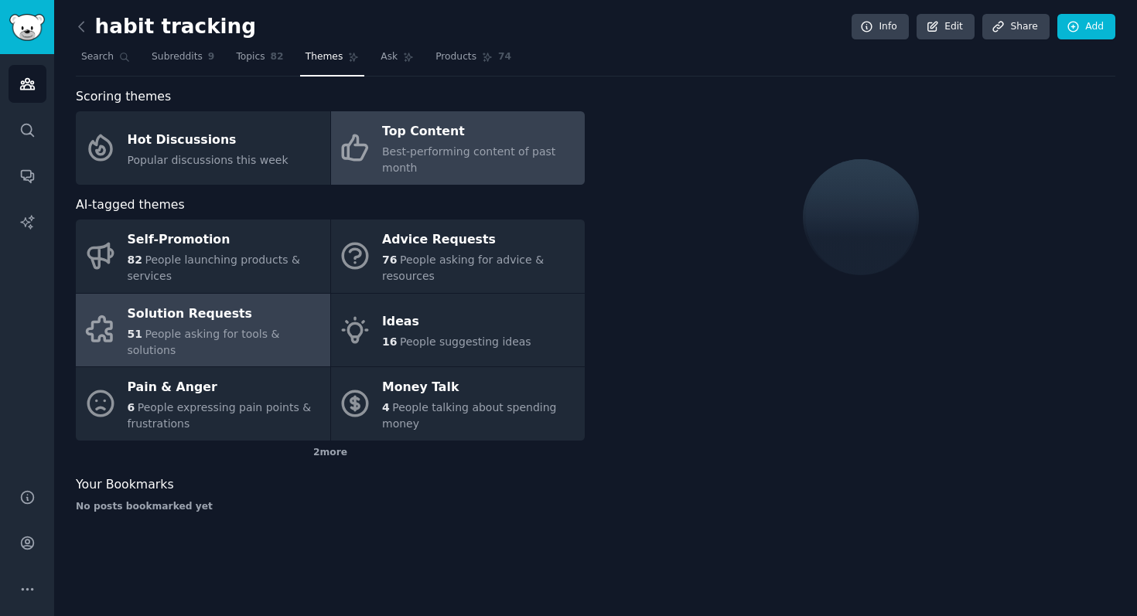
click at [206, 332] on span "People asking for tools & solutions" at bounding box center [204, 342] width 152 height 29
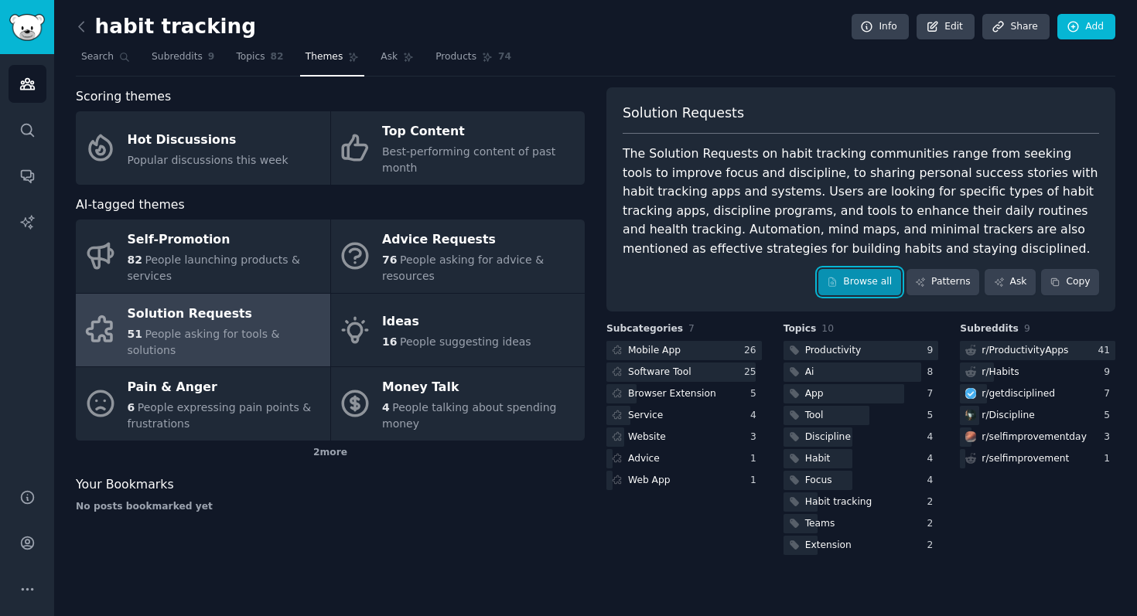
click at [862, 279] on link "Browse all" at bounding box center [859, 282] width 83 height 26
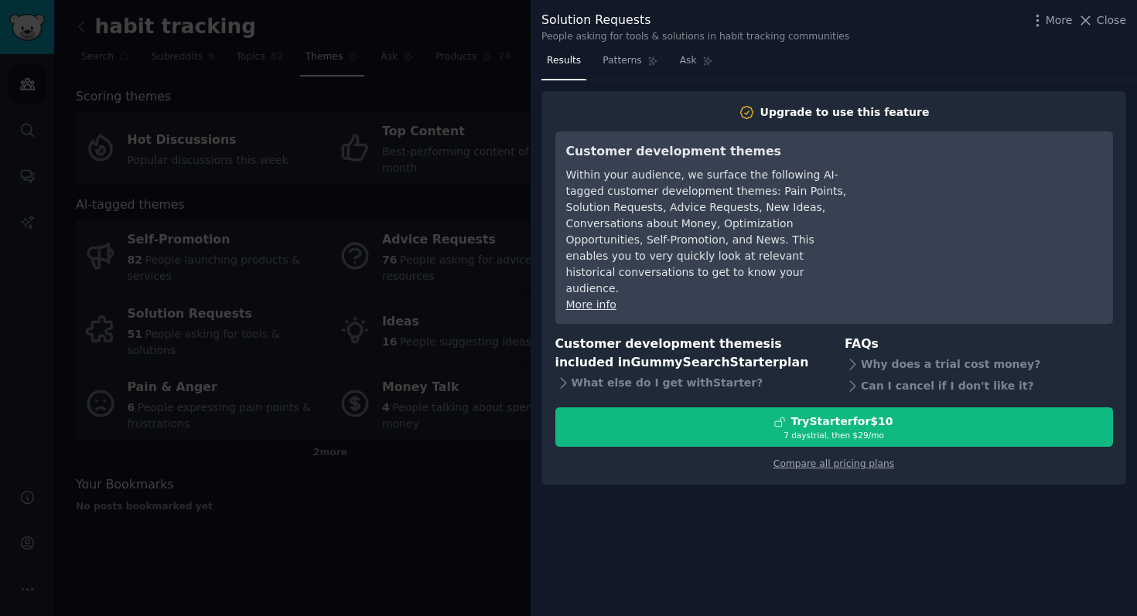
click at [479, 261] on div at bounding box center [568, 308] width 1137 height 616
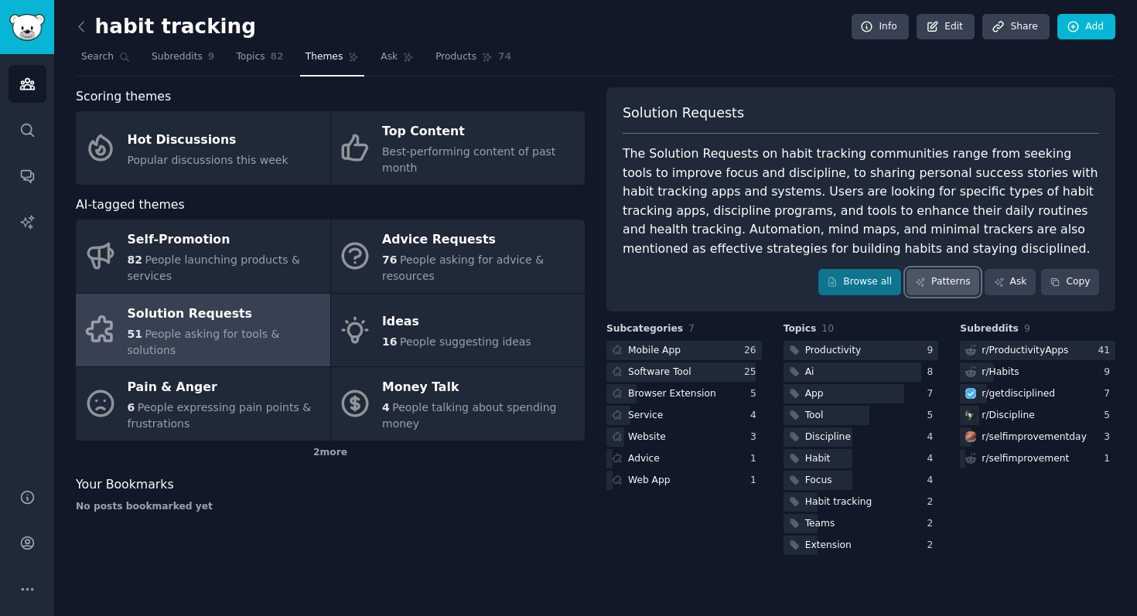
click at [931, 286] on link "Patterns" at bounding box center [942, 282] width 73 height 26
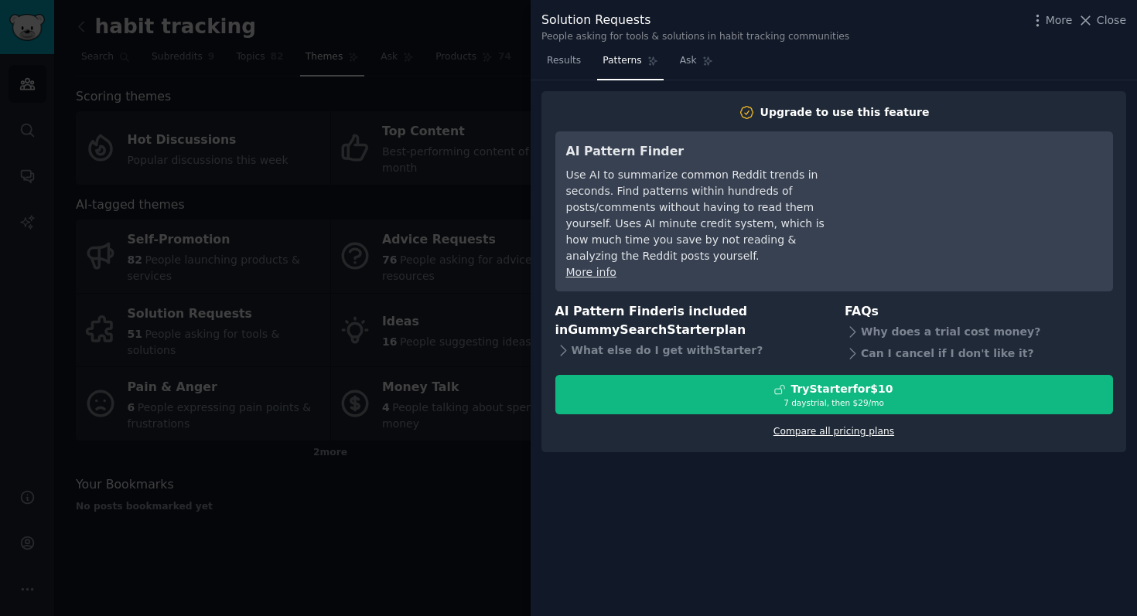
click at [841, 426] on link "Compare all pricing plans" at bounding box center [833, 431] width 121 height 11
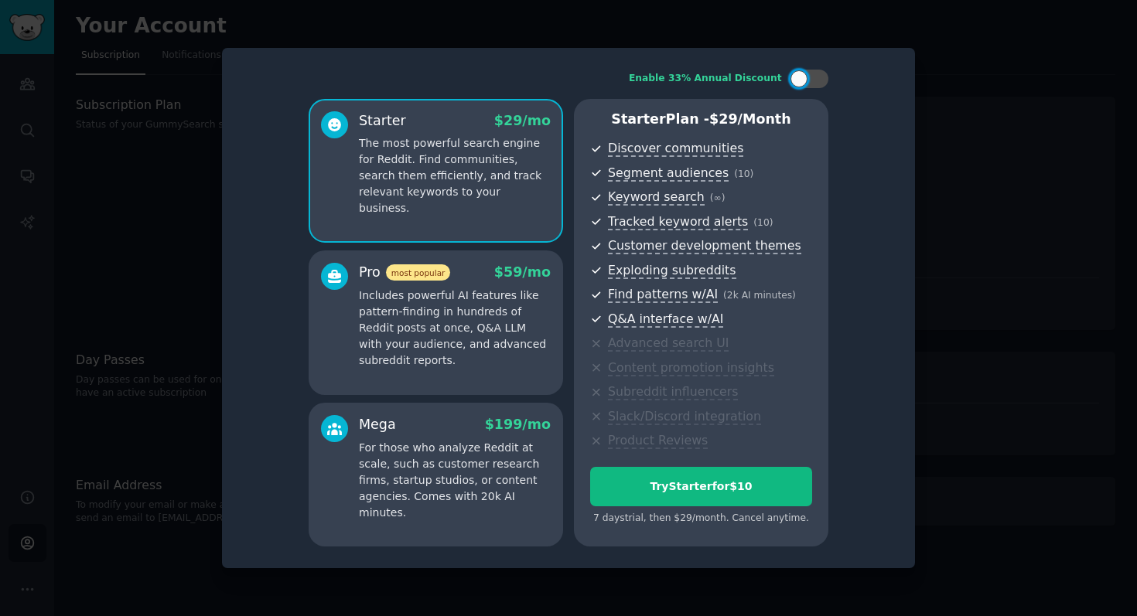
click at [1000, 170] on div at bounding box center [568, 308] width 1137 height 616
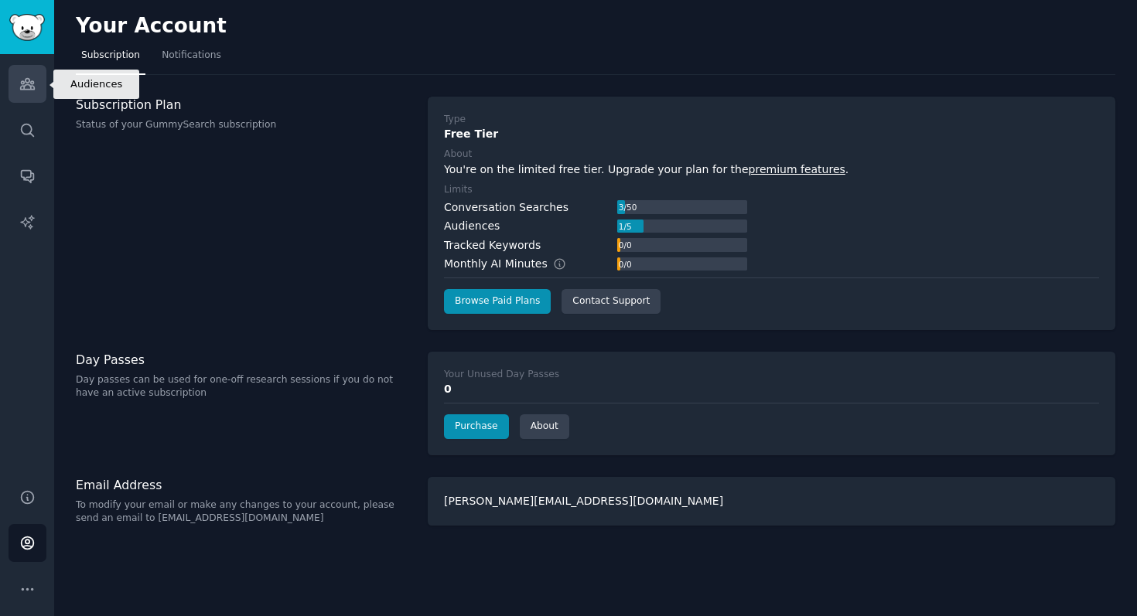
click at [26, 83] on icon "Sidebar" at bounding box center [27, 84] width 14 height 11
